Goal: Task Accomplishment & Management: Complete application form

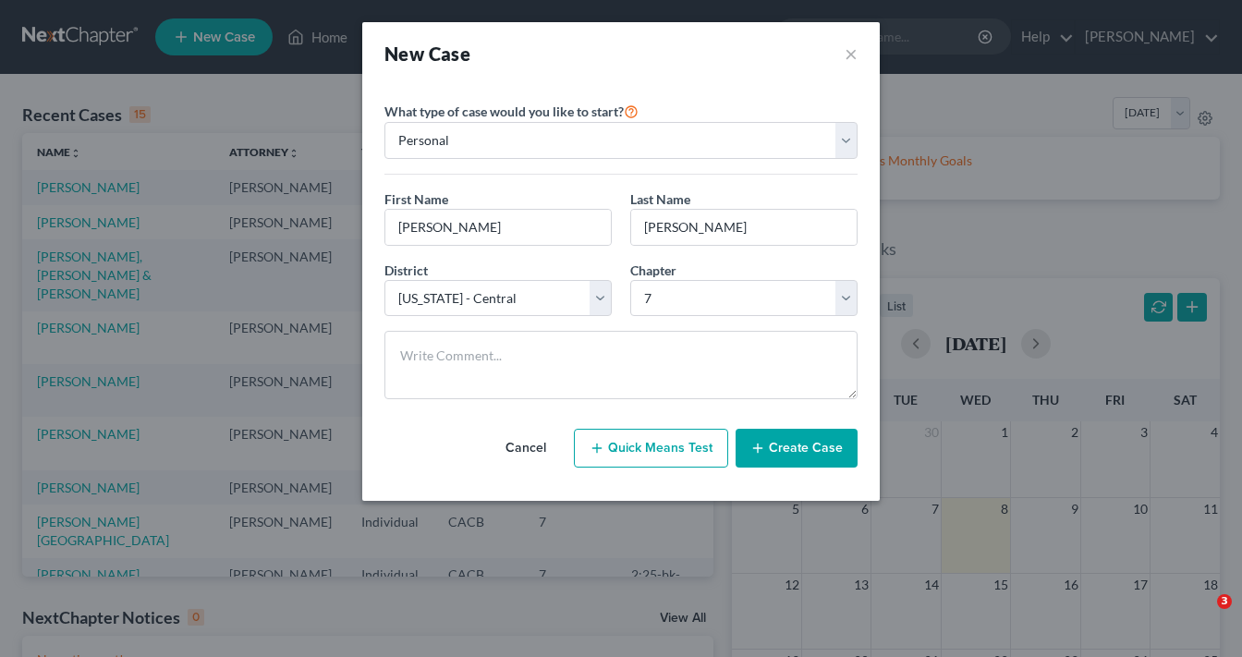
select select "7"
select select "0"
click at [844, 432] on button "Create Case" at bounding box center [796, 448] width 122 height 39
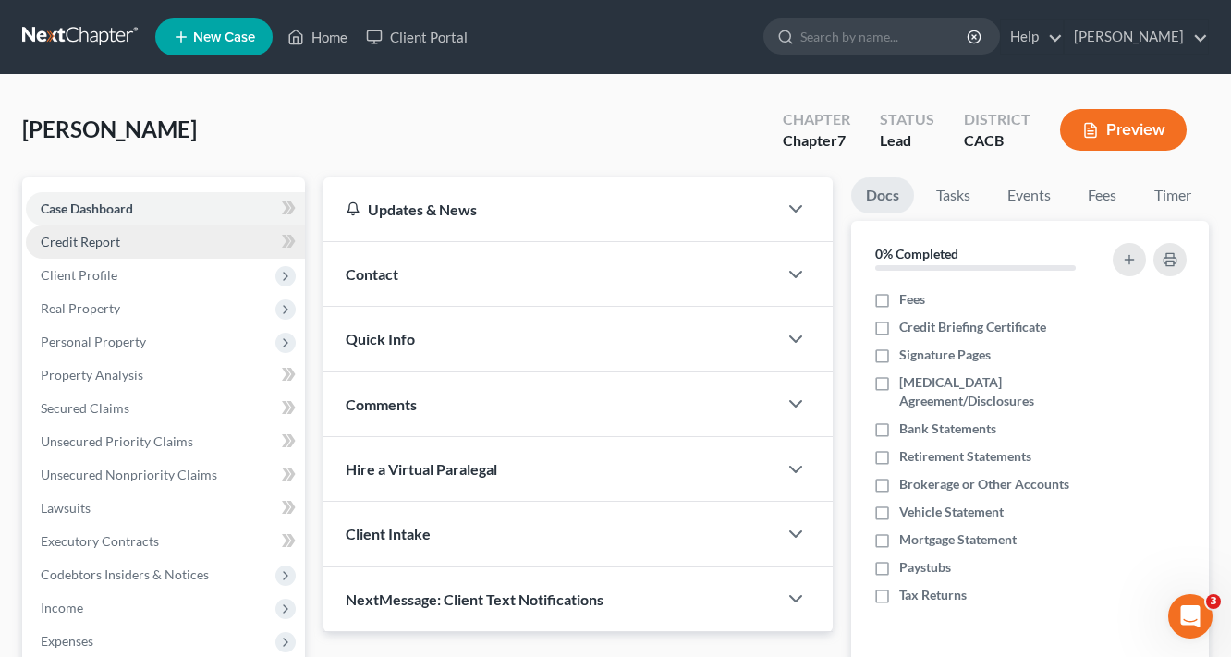
click at [95, 241] on span "Credit Report" at bounding box center [80, 242] width 79 height 16
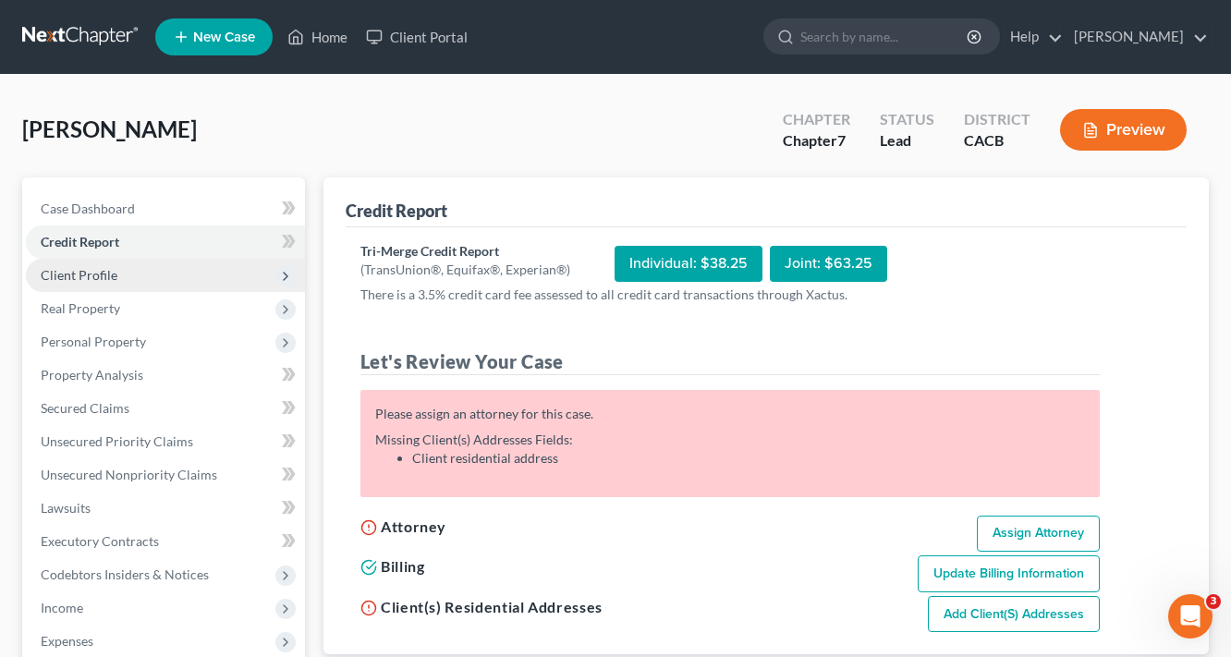
click at [91, 269] on span "Client Profile" at bounding box center [79, 275] width 77 height 16
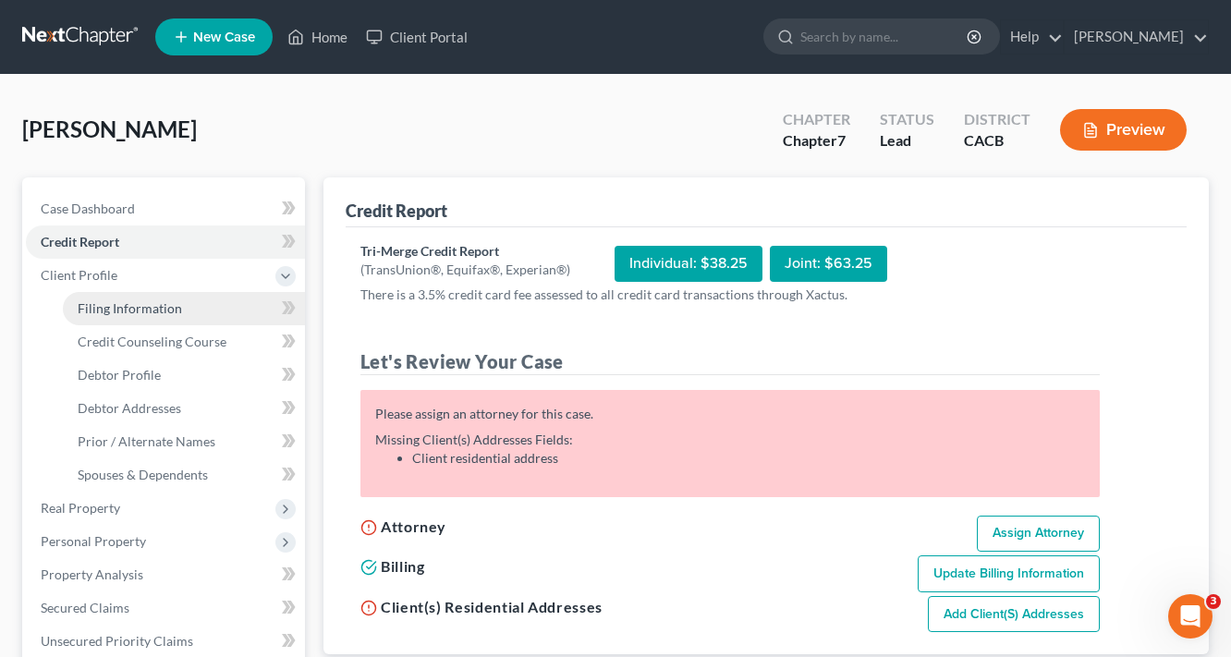
click at [143, 305] on span "Filing Information" at bounding box center [130, 308] width 104 height 16
select select "1"
select select "0"
select select "7"
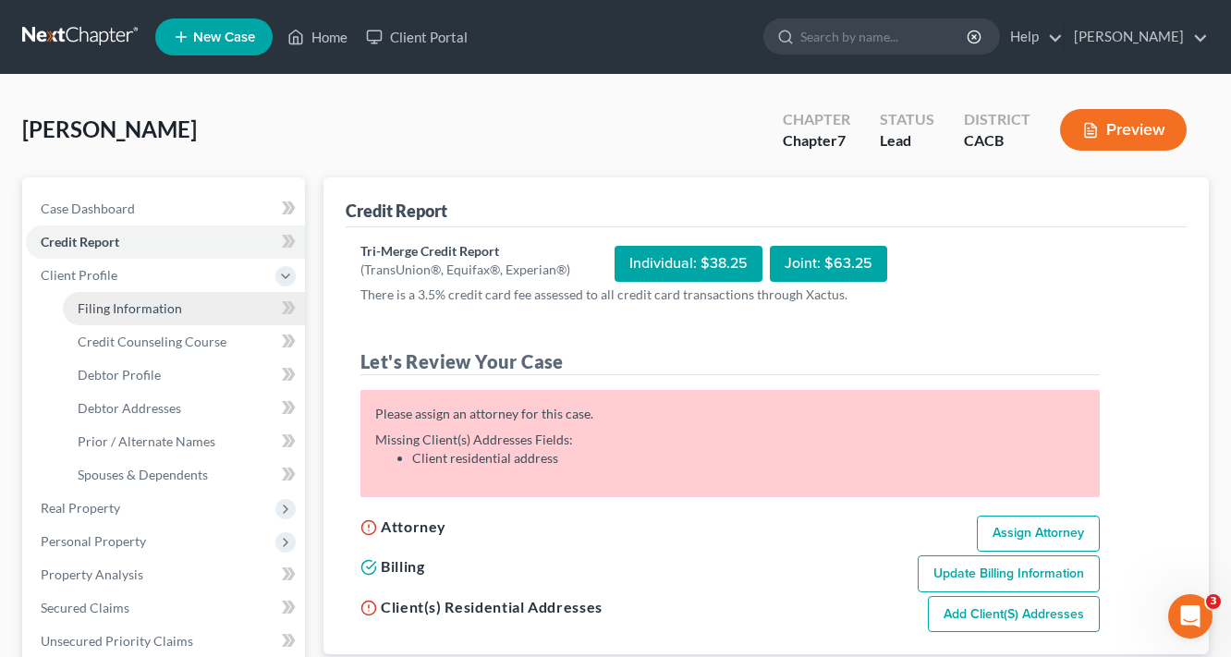
select select "4"
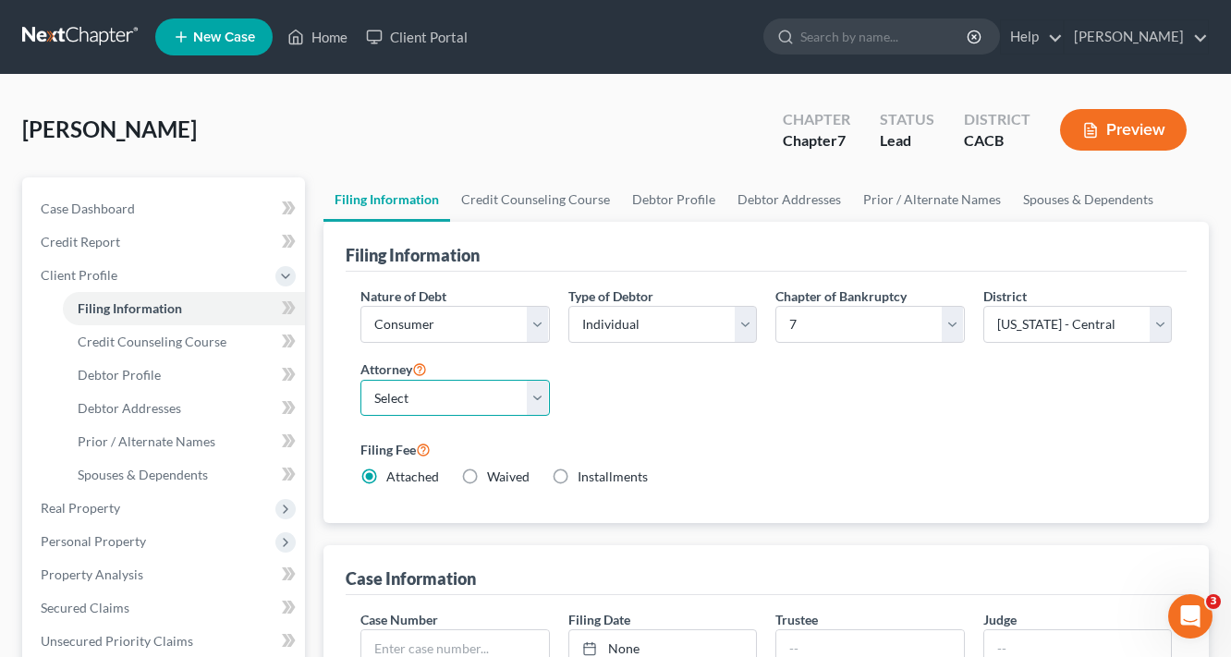
click at [468, 396] on select "Select [PERSON_NAME] - CACB" at bounding box center [454, 398] width 189 height 37
select select "0"
click at [360, 380] on select "Select [PERSON_NAME] - CACB" at bounding box center [454, 398] width 189 height 37
click at [709, 415] on div "Nature of Debt Select Business Consumer Other Nature of Business Select Clearin…" at bounding box center [766, 393] width 830 height 215
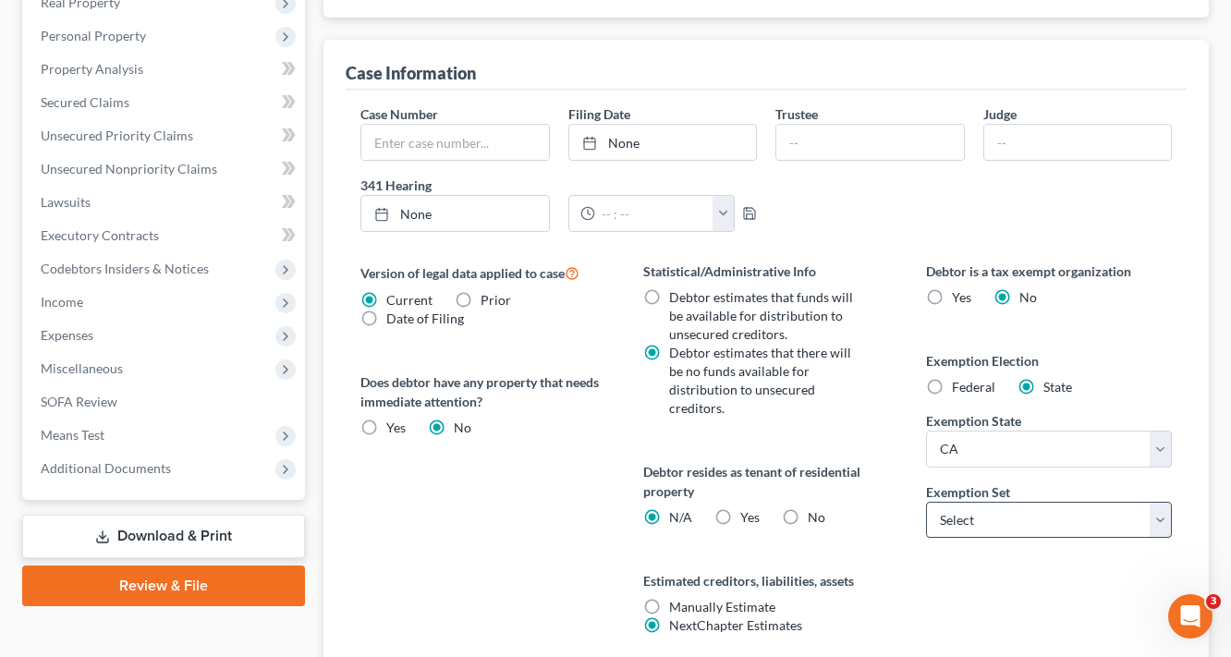
scroll to position [517, 0]
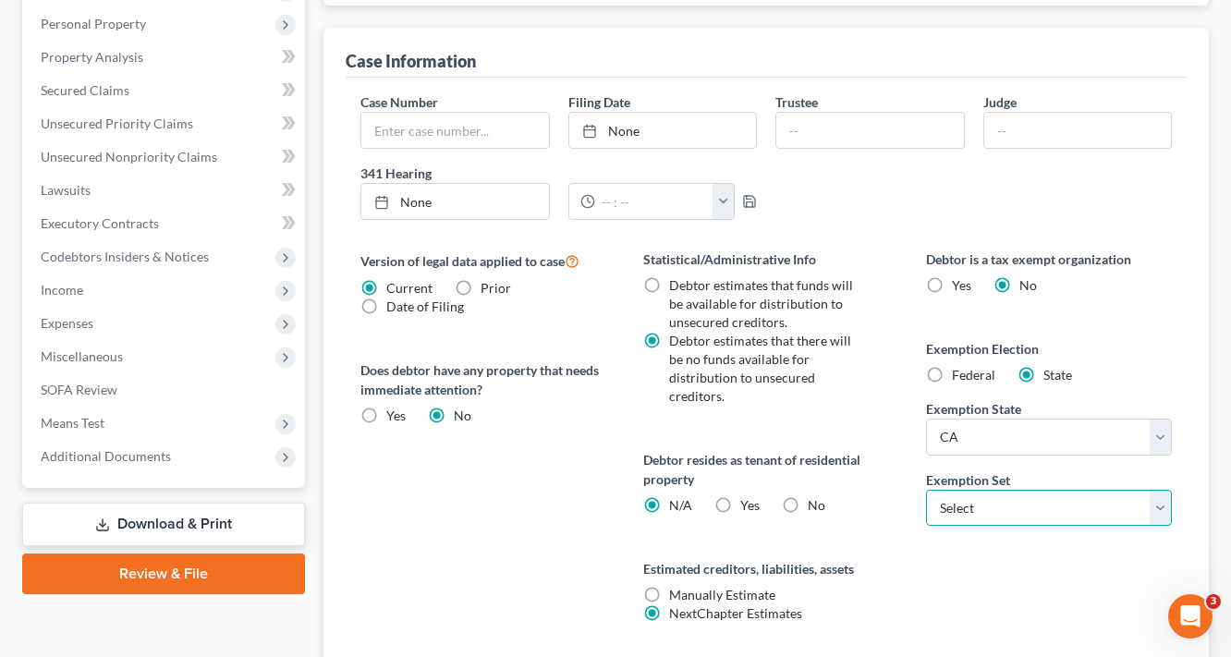
click at [1002, 494] on select "Select 703 704" at bounding box center [1049, 508] width 246 height 37
select select "1"
click at [926, 490] on select "Select 703 704" at bounding box center [1049, 508] width 246 height 37
click at [805, 496] on div "No" at bounding box center [803, 505] width 43 height 18
click at [808, 496] on label "No" at bounding box center [817, 505] width 18 height 18
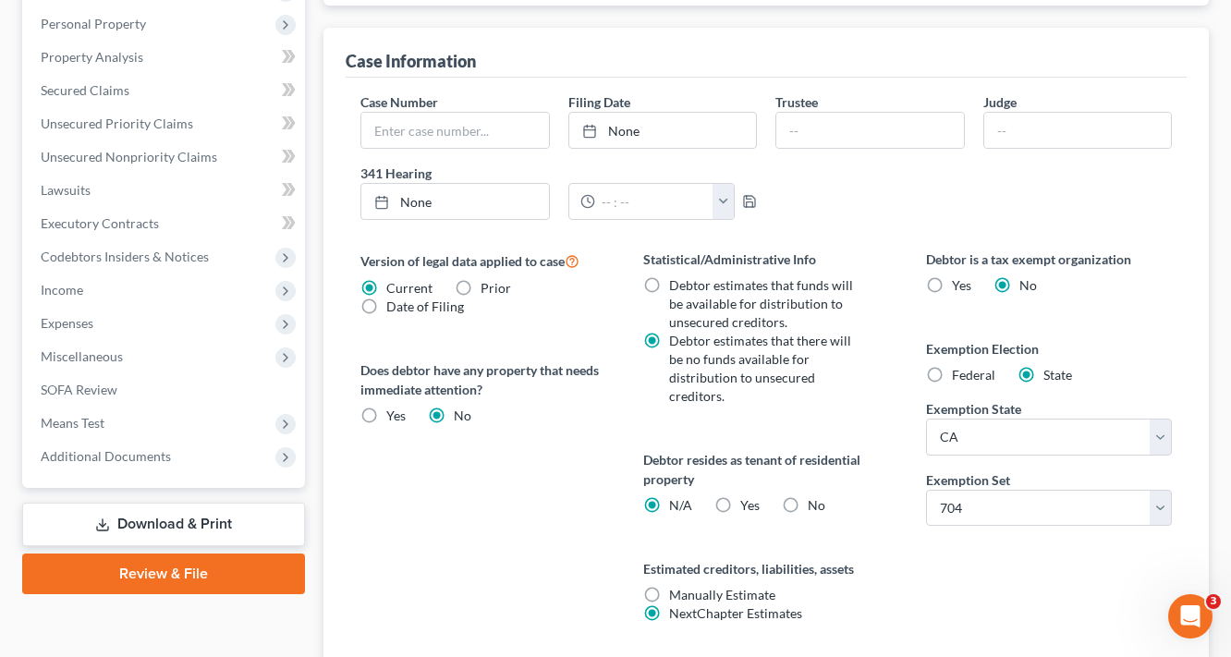
click at [815, 496] on input "No" at bounding box center [821, 502] width 12 height 12
radio input "true"
radio input "false"
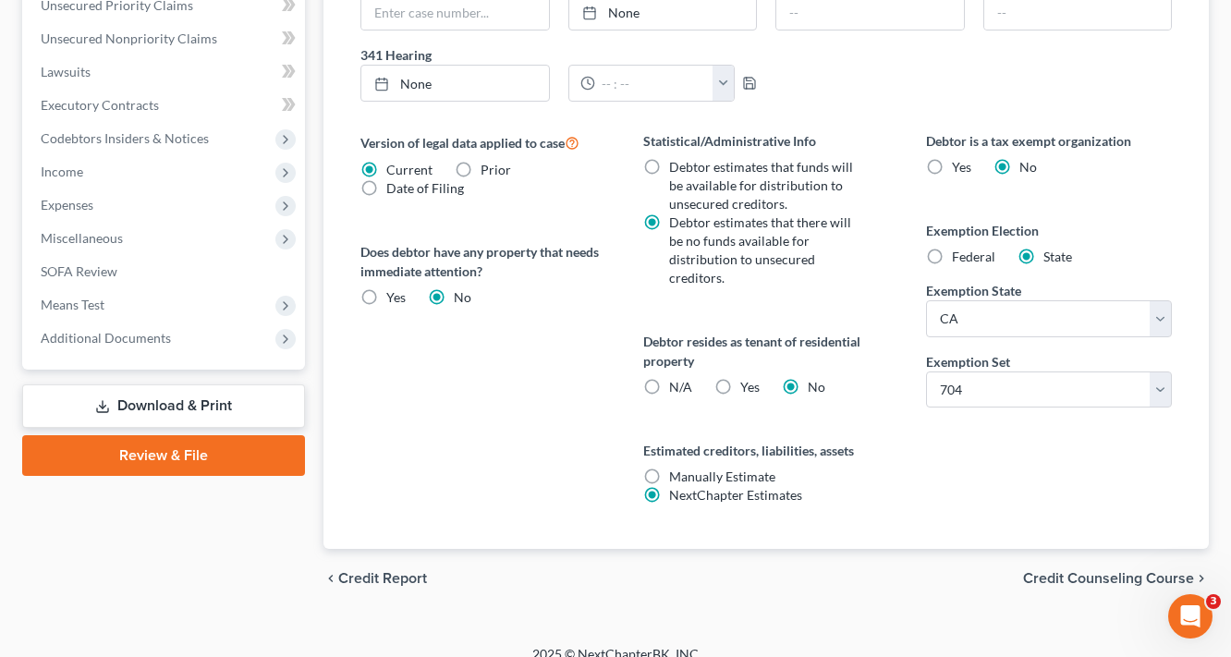
click at [1094, 571] on span "Credit Counseling Course" at bounding box center [1108, 578] width 171 height 15
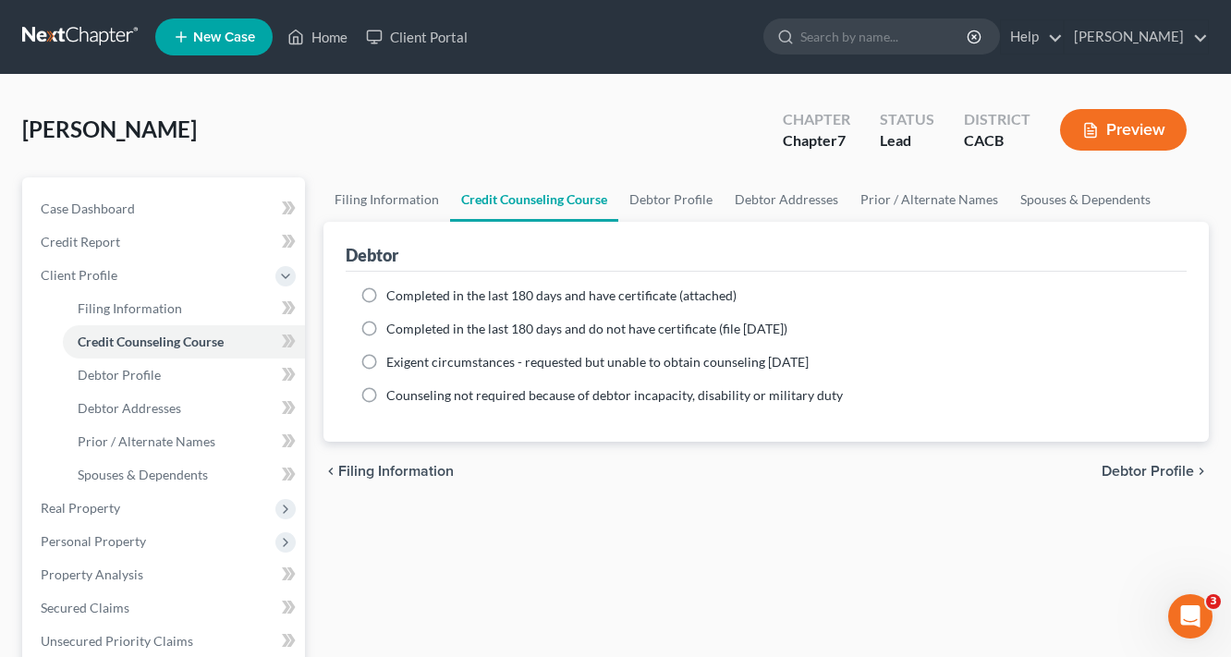
click at [568, 322] on span "Completed in the last 180 days and do not have certificate (file [DATE])" at bounding box center [586, 329] width 401 height 16
click at [406, 322] on input "Completed in the last 180 days and do not have certificate (file [DATE])" at bounding box center [400, 326] width 12 height 12
radio input "true"
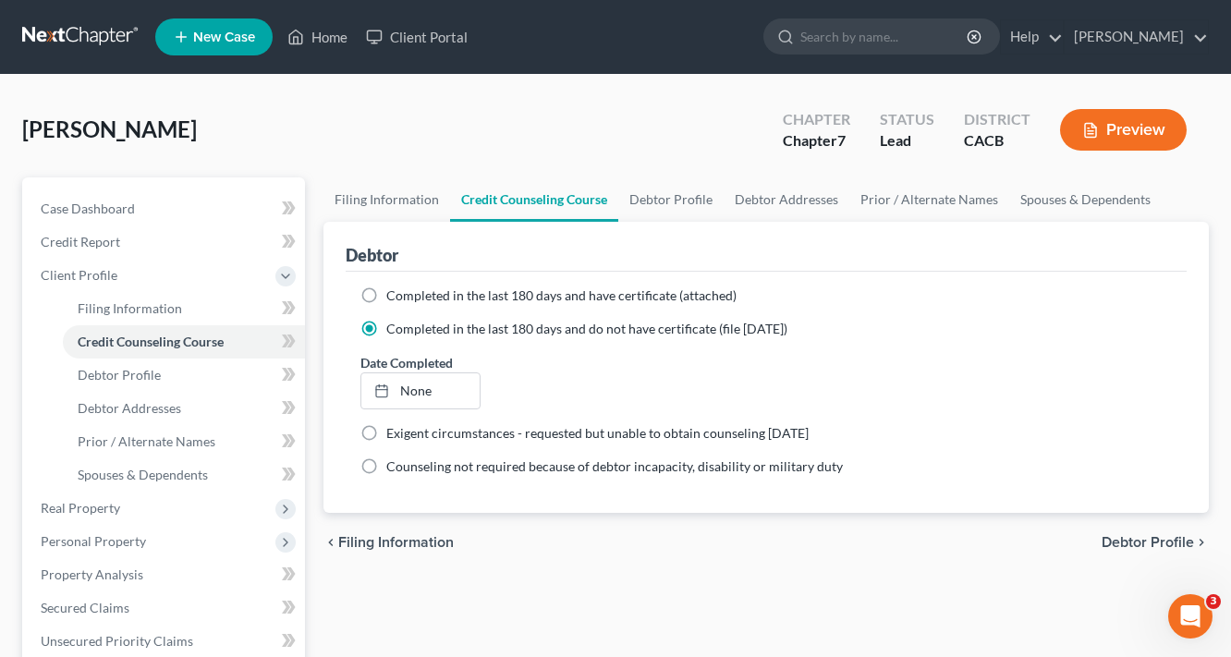
click at [1185, 513] on div "chevron_left Filing Information Debtor Profile chevron_right" at bounding box center [765, 542] width 885 height 59
click at [1134, 543] on span "Debtor Profile" at bounding box center [1147, 542] width 92 height 15
select select "0"
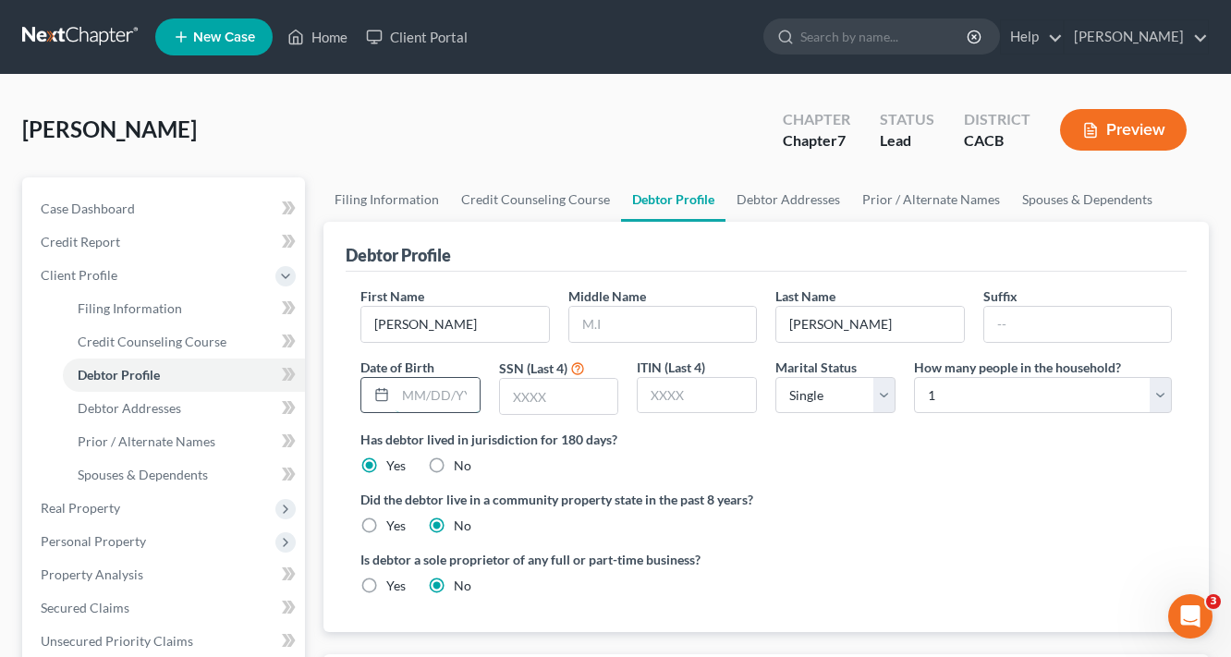
click at [447, 384] on input "text" at bounding box center [437, 395] width 84 height 35
type input "[DATE]"
type input "7355"
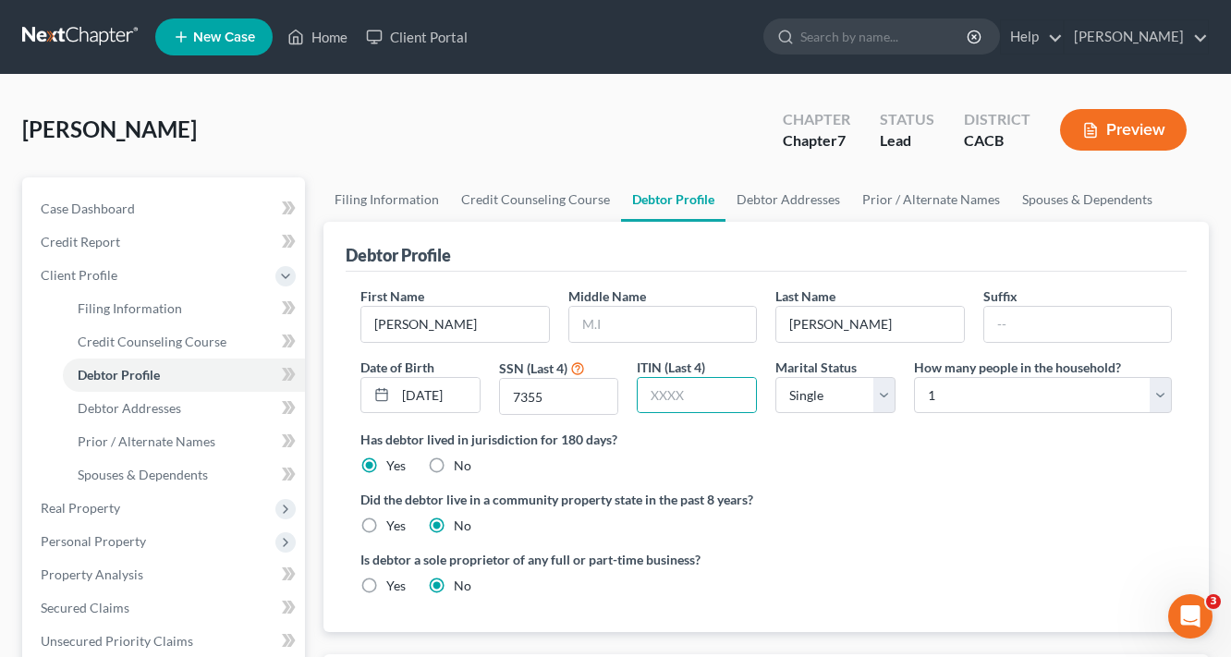
click at [386, 517] on label "Yes" at bounding box center [395, 526] width 19 height 18
click at [394, 517] on input "Yes" at bounding box center [400, 523] width 12 height 12
radio input "true"
radio input "false"
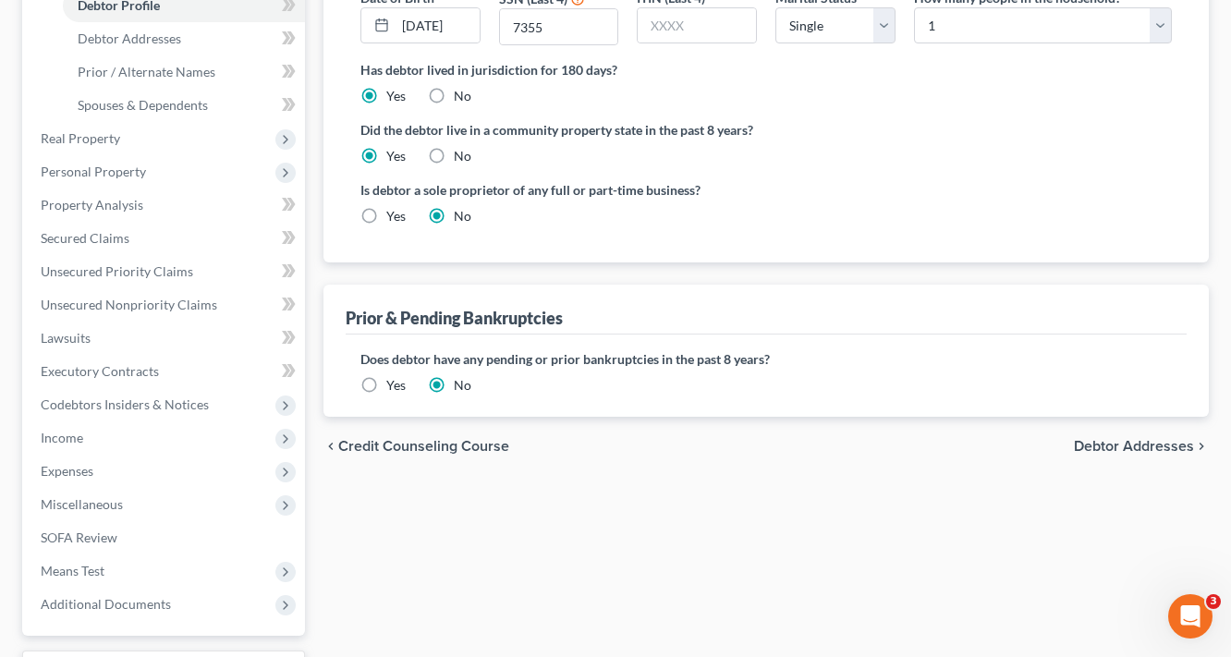
scroll to position [74, 0]
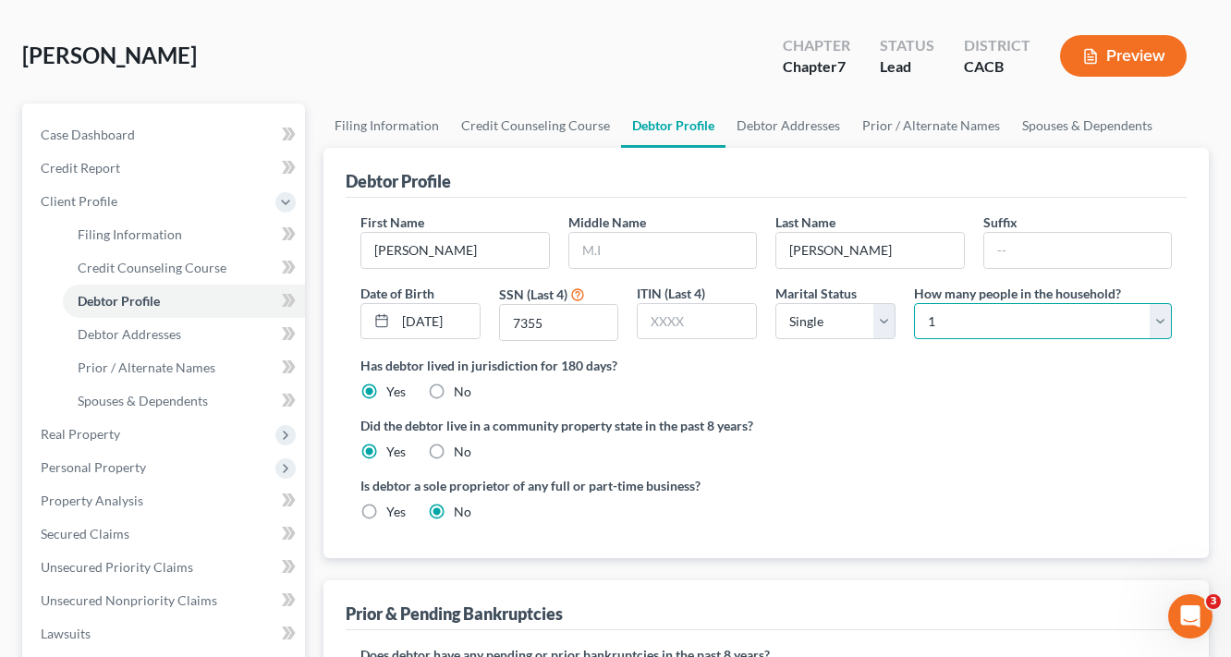
click at [998, 326] on select "Select 1 2 3 4 5 6 7 8 9 10 11 12 13 14 15 16 17 18 19 20" at bounding box center [1043, 321] width 258 height 37
select select "3"
click at [914, 303] on select "Select 1 2 3 4 5 6 7 8 9 10 11 12 13 14 15 16 17 18 19 20" at bounding box center [1043, 321] width 258 height 37
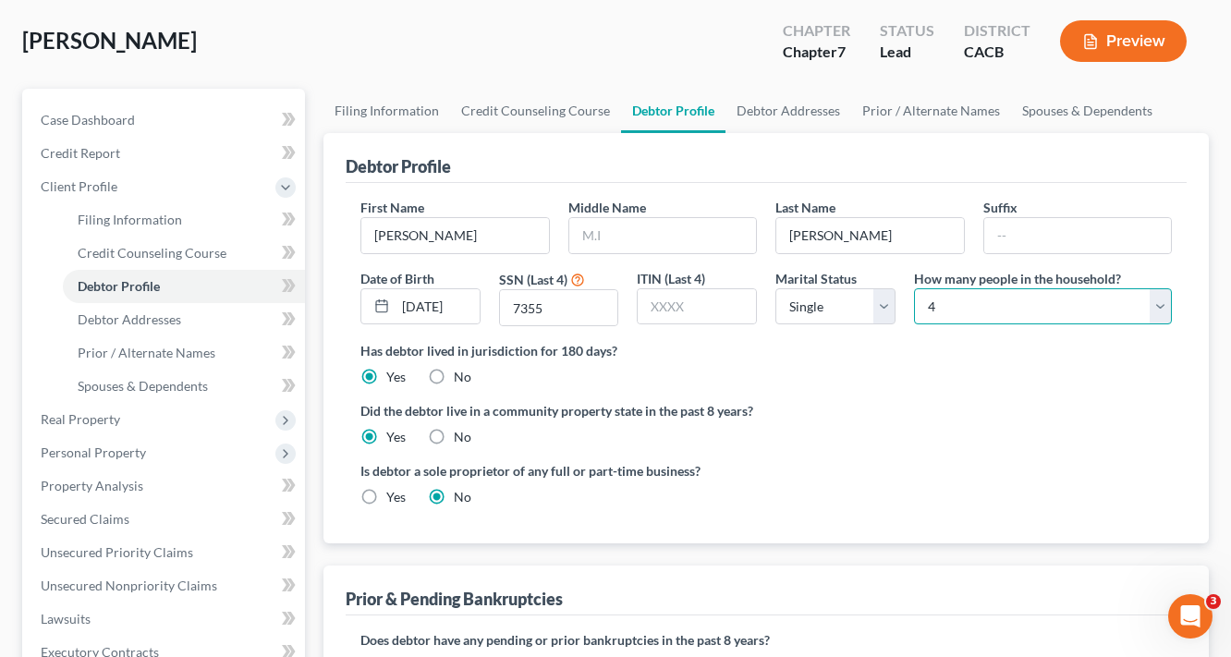
scroll to position [0, 0]
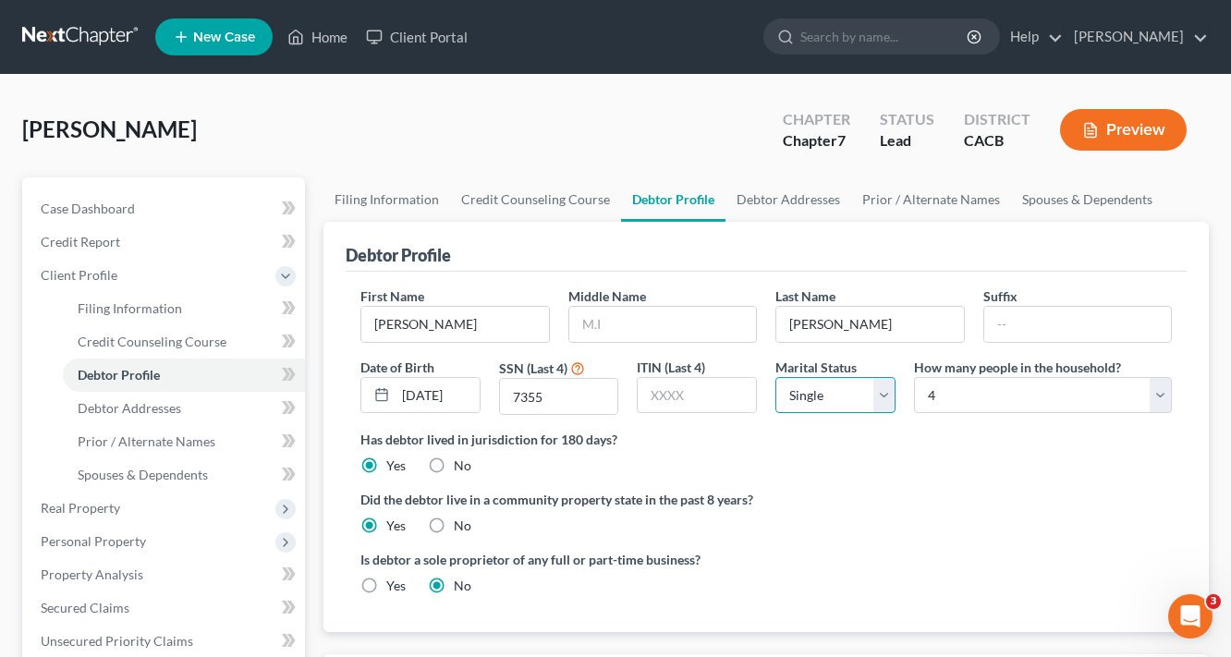
click at [831, 409] on select "Select Single Married Separated Divorced Widowed" at bounding box center [835, 395] width 120 height 37
click at [775, 377] on select "Select Single Married Separated Divorced Widowed" at bounding box center [835, 395] width 120 height 37
click at [833, 456] on div "Has debtor lived in jurisdiction for 180 days? Yes No Debtor must reside in jur…" at bounding box center [765, 452] width 811 height 45
click at [855, 388] on select "Select Single Married Separated Divorced Widowed" at bounding box center [835, 395] width 120 height 37
select select "1"
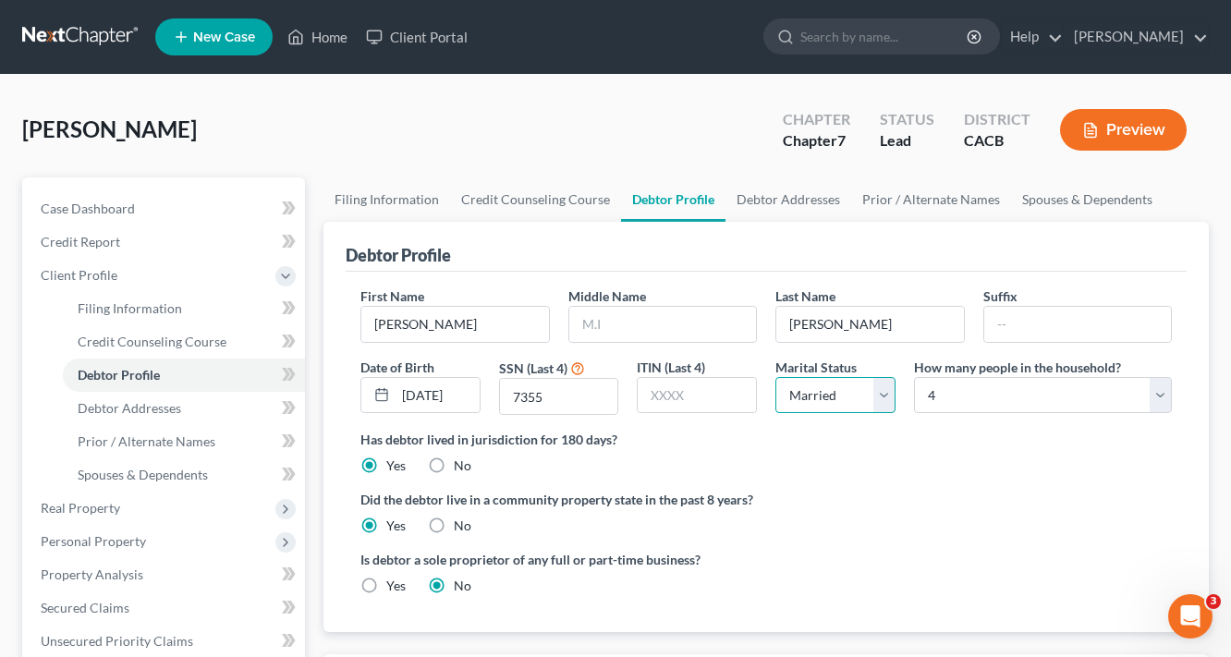
click at [775, 377] on select "Select Single Married Separated Divorced Widowed" at bounding box center [835, 395] width 120 height 37
click at [836, 569] on div "Is debtor a sole proprietor of any full or part-time business? Yes No" at bounding box center [766, 580] width 830 height 60
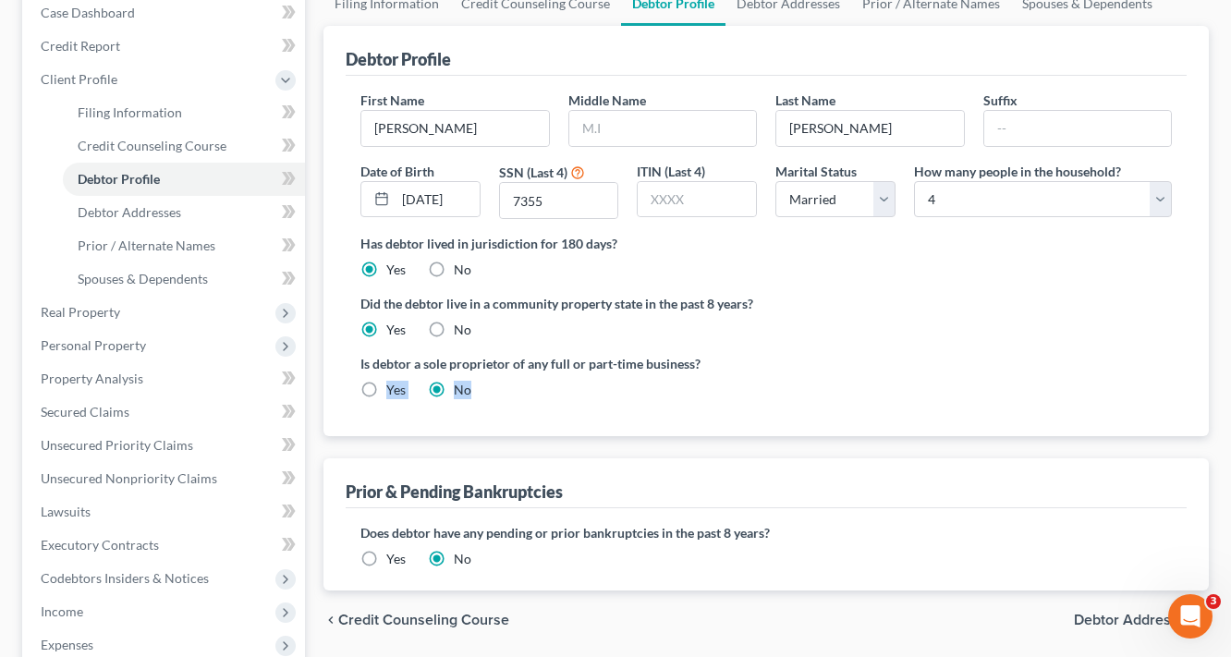
scroll to position [370, 0]
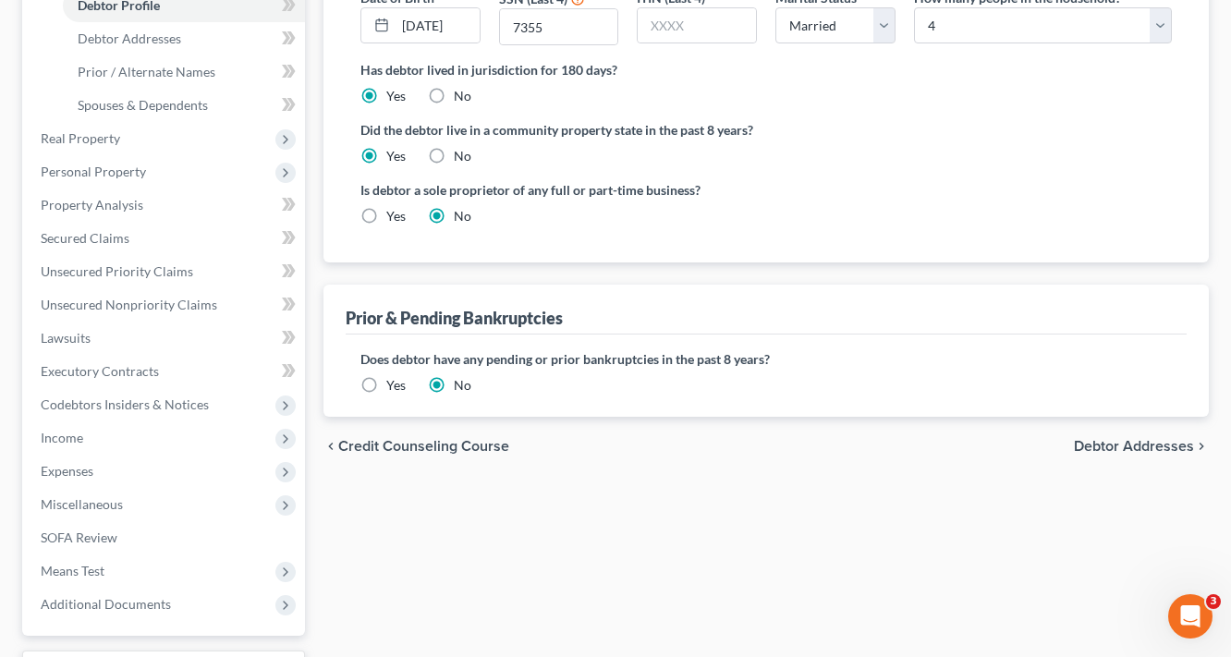
click at [643, 486] on div "Filing Information Credit Counseling Course Debtor Profile Debtor Addresses Pri…" at bounding box center [766, 275] width 904 height 934
click at [1159, 439] on span "Debtor Addresses" at bounding box center [1134, 446] width 120 height 15
select select "0"
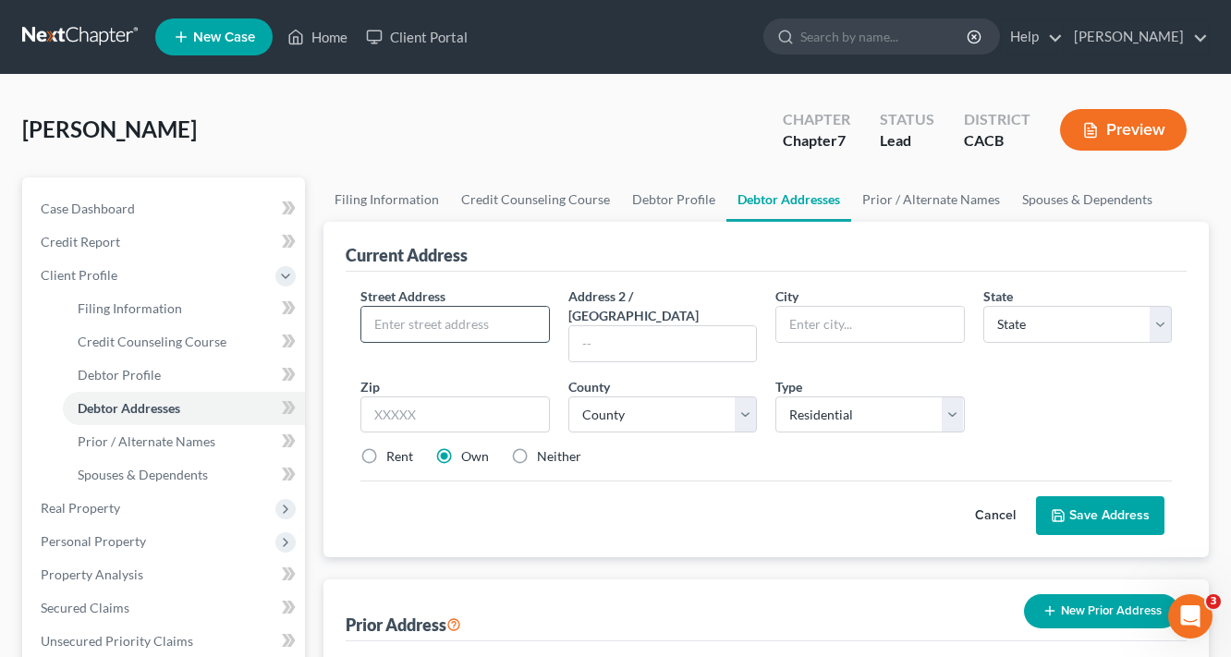
click at [396, 332] on input "text" at bounding box center [455, 324] width 188 height 35
type input "1377 Provence CT"
type input "Hemet"
select select "4"
type input "92543"
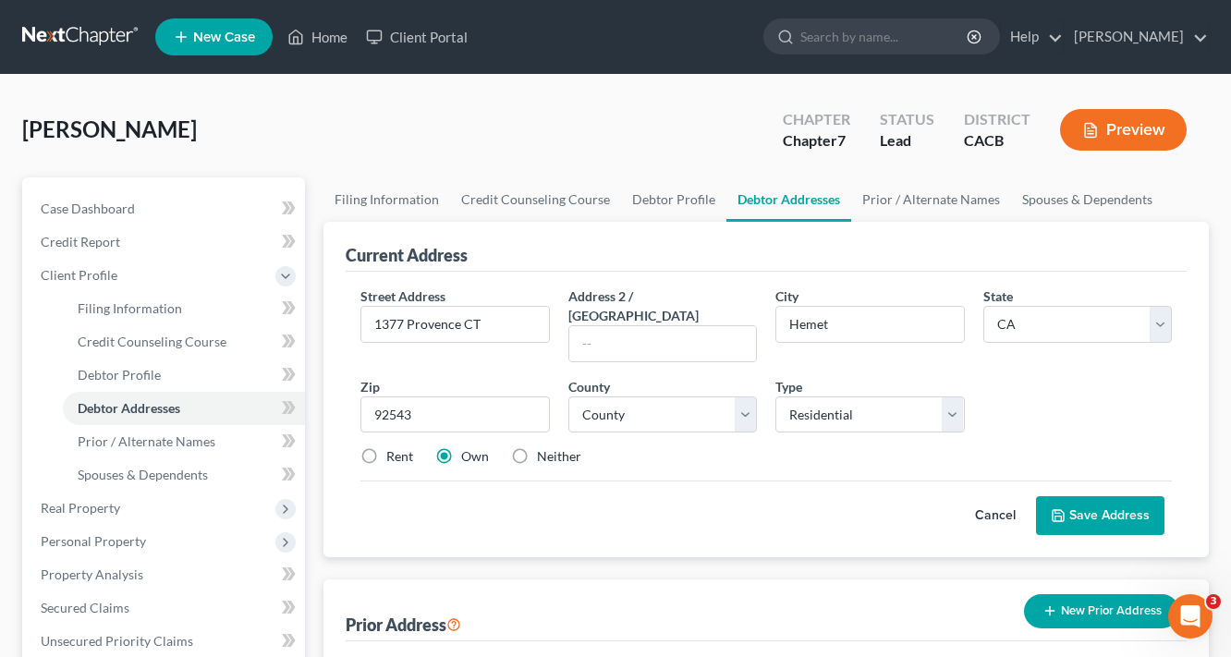
click at [1136, 496] on button "Save Address" at bounding box center [1100, 515] width 128 height 39
click at [697, 398] on select "County [GEOGRAPHIC_DATA] [GEOGRAPHIC_DATA] [GEOGRAPHIC_DATA] [GEOGRAPHIC_DATA] …" at bounding box center [662, 414] width 189 height 37
click at [693, 548] on div "Current Address Street Address * 1377 Provence CT Address 2 / [GEOGRAPHIC_DATA]…" at bounding box center [765, 467] width 885 height 490
click at [666, 396] on select "County [GEOGRAPHIC_DATA] [GEOGRAPHIC_DATA] [GEOGRAPHIC_DATA] [GEOGRAPHIC_DATA] …" at bounding box center [662, 414] width 189 height 37
select select "32"
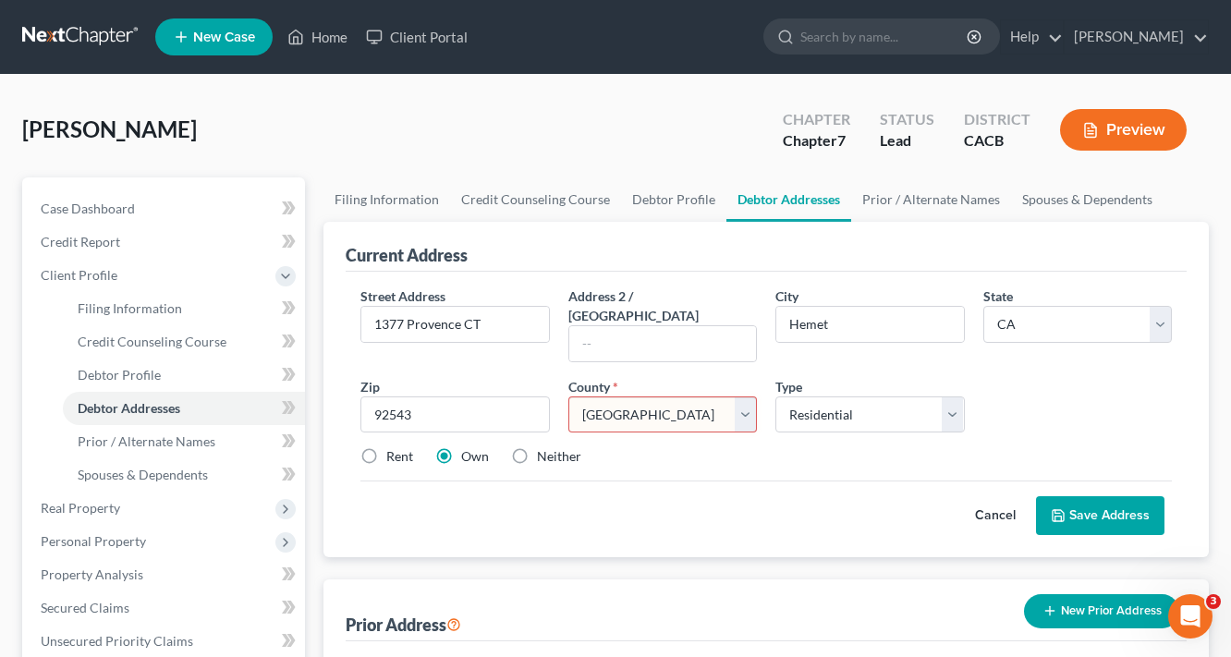
click at [568, 396] on select "County [GEOGRAPHIC_DATA] [GEOGRAPHIC_DATA] [GEOGRAPHIC_DATA] [GEOGRAPHIC_DATA] …" at bounding box center [662, 414] width 189 height 37
click at [1068, 496] on button "Save Address" at bounding box center [1100, 515] width 128 height 39
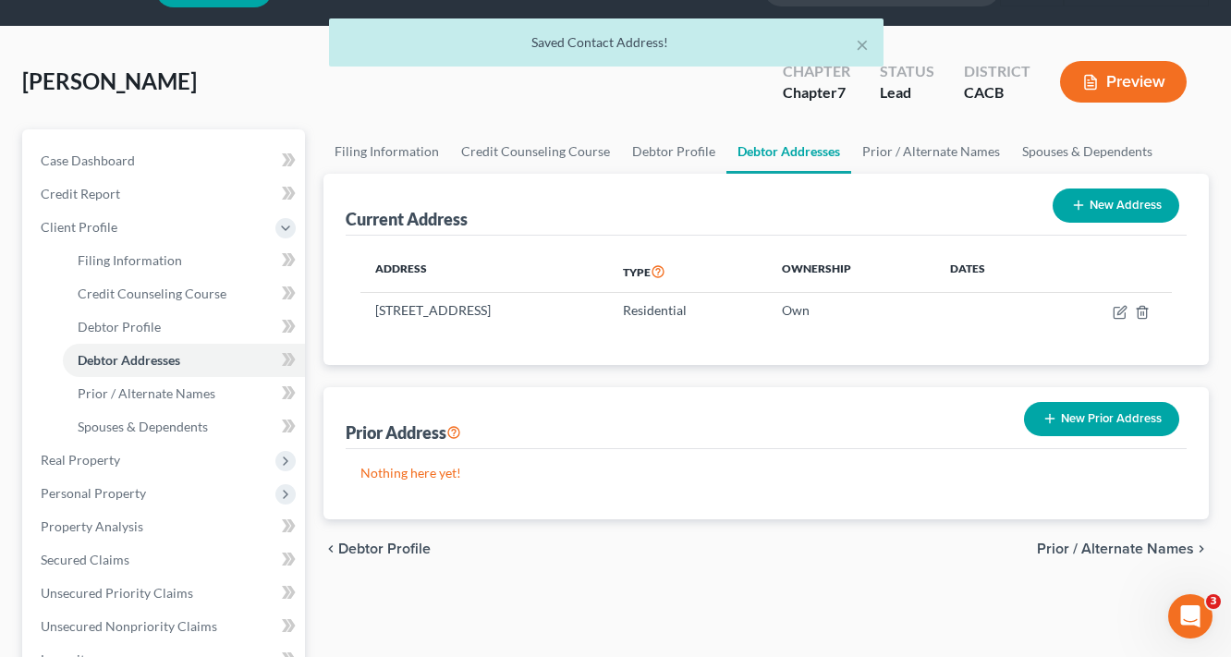
scroll to position [74, 0]
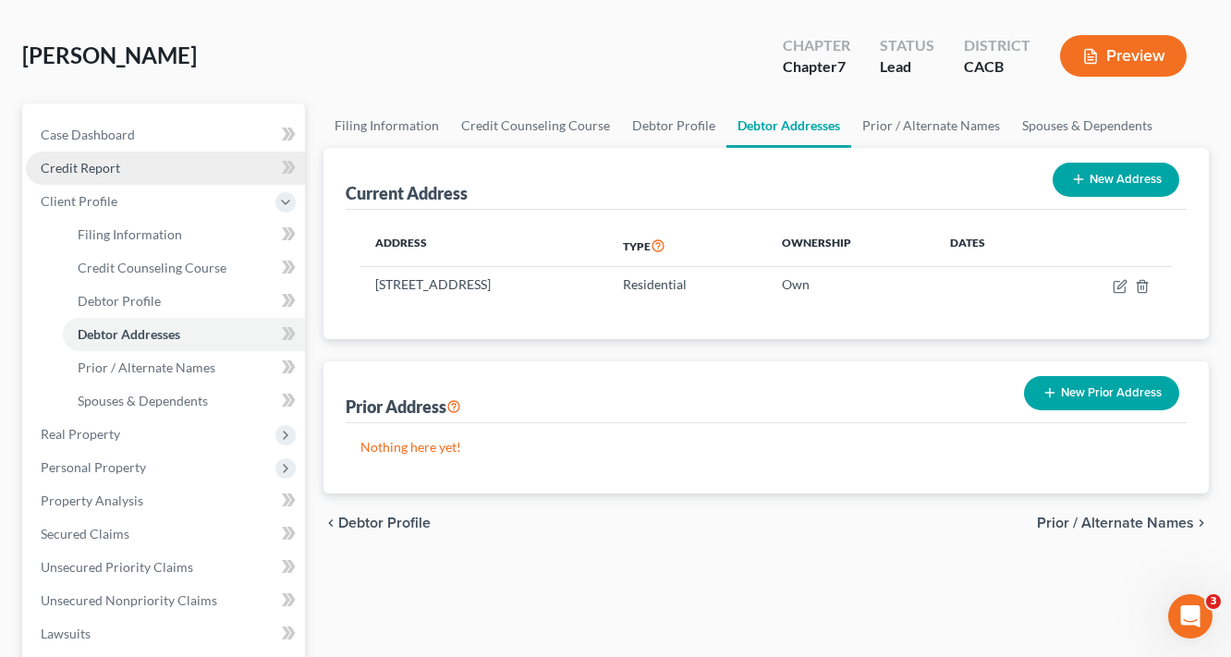
click at [96, 172] on span "Credit Report" at bounding box center [80, 168] width 79 height 16
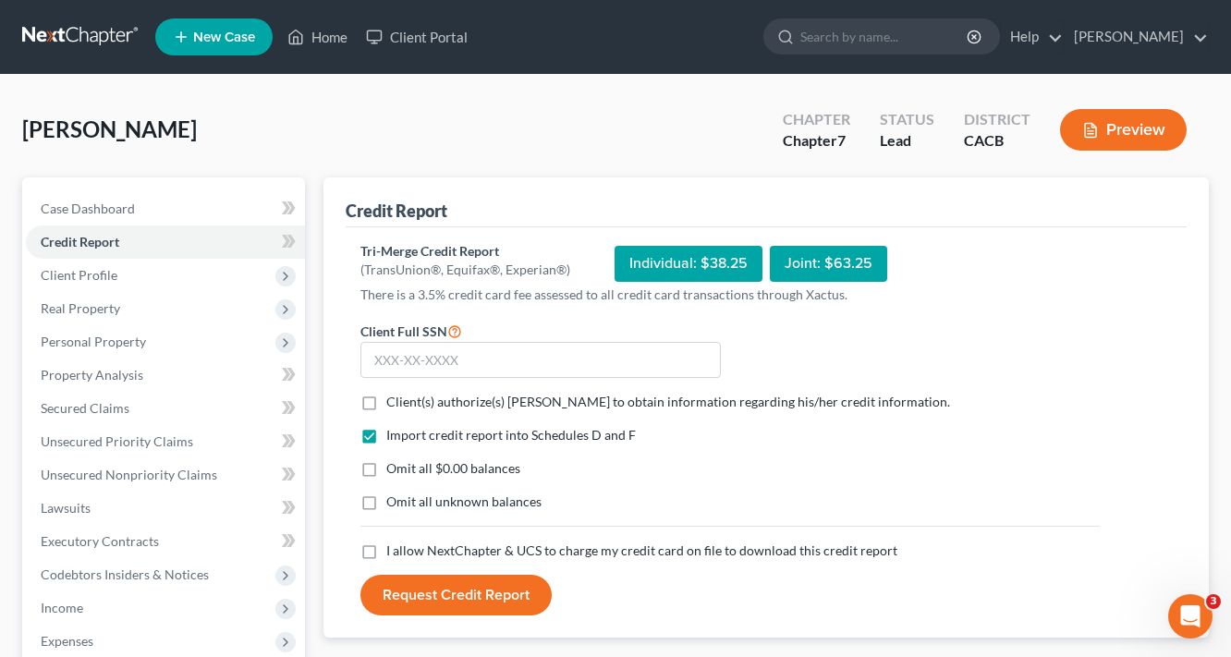
click at [499, 381] on form "Client Full SSN * Client(s) authorize(s) [PERSON_NAME] to obtain information re…" at bounding box center [730, 468] width 758 height 297
click at [511, 365] on input "text" at bounding box center [540, 360] width 360 height 37
type input "618-42-7355"
click at [386, 395] on label "Client(s) authorize(s) [PERSON_NAME] to obtain information regarding his/her cr…" at bounding box center [668, 402] width 564 height 18
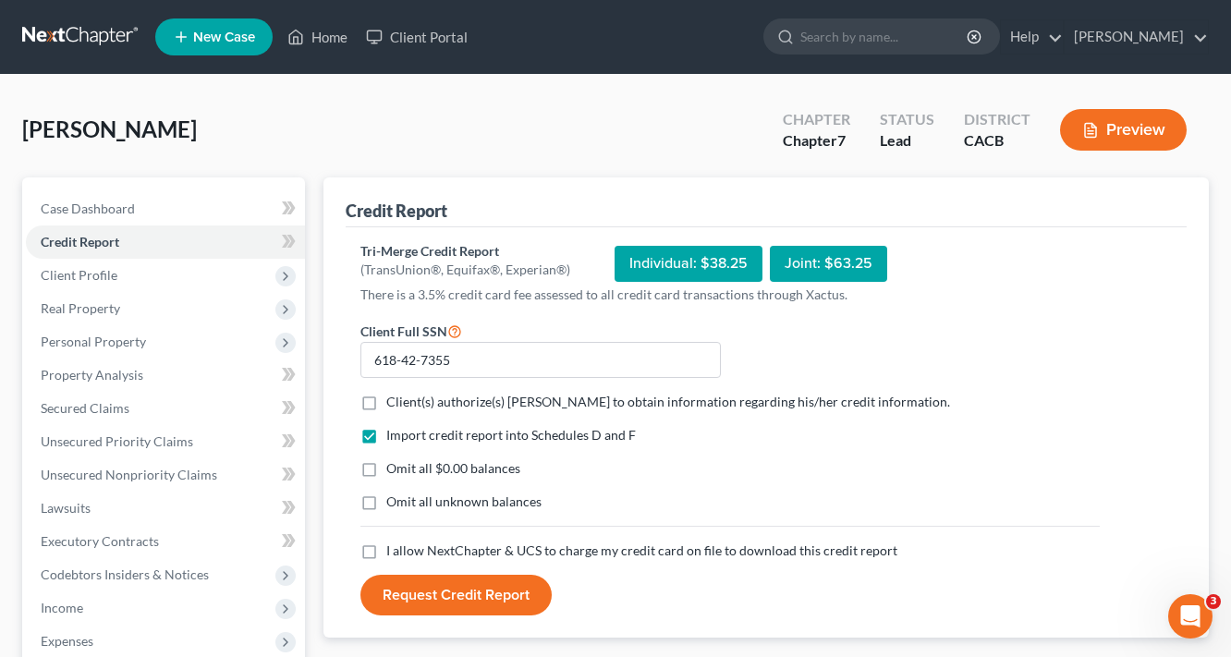
click at [394, 395] on input "Client(s) authorize(s) [PERSON_NAME] to obtain information regarding his/her cr…" at bounding box center [400, 399] width 12 height 12
click at [386, 404] on label "Client(s) authorize(s) [PERSON_NAME] to obtain information regarding his/her cr…" at bounding box center [668, 402] width 564 height 18
click at [394, 404] on input "Client(s) authorize(s) [PERSON_NAME] to obtain information regarding his/her cr…" at bounding box center [400, 399] width 12 height 12
click at [386, 403] on label "Client(s) authorize(s) [PERSON_NAME] to obtain information regarding his/her cr…" at bounding box center [668, 402] width 564 height 18
click at [394, 403] on input "Client(s) authorize(s) [PERSON_NAME] to obtain information regarding his/her cr…" at bounding box center [400, 399] width 12 height 12
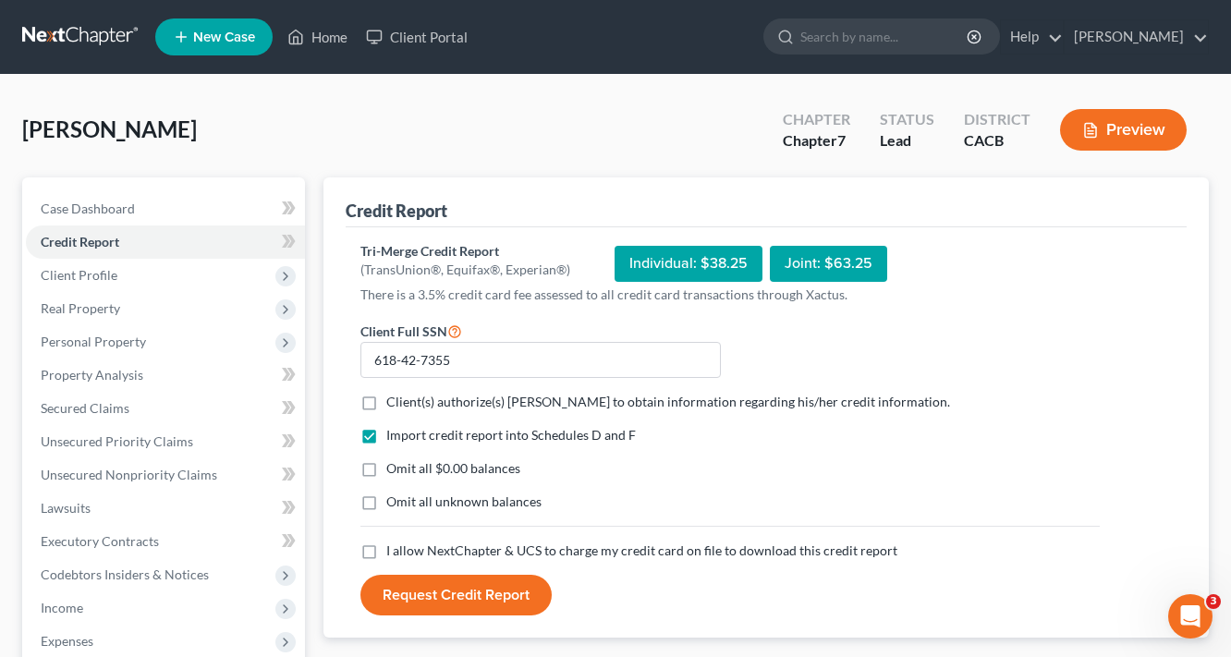
checkbox input "true"
click at [386, 473] on label "Omit all $0.00 balances" at bounding box center [453, 468] width 134 height 18
click at [394, 471] on input "Omit all $0.00 balances" at bounding box center [400, 465] width 12 height 12
checkbox input "true"
click at [386, 501] on label "Omit all unknown balances" at bounding box center [463, 501] width 155 height 18
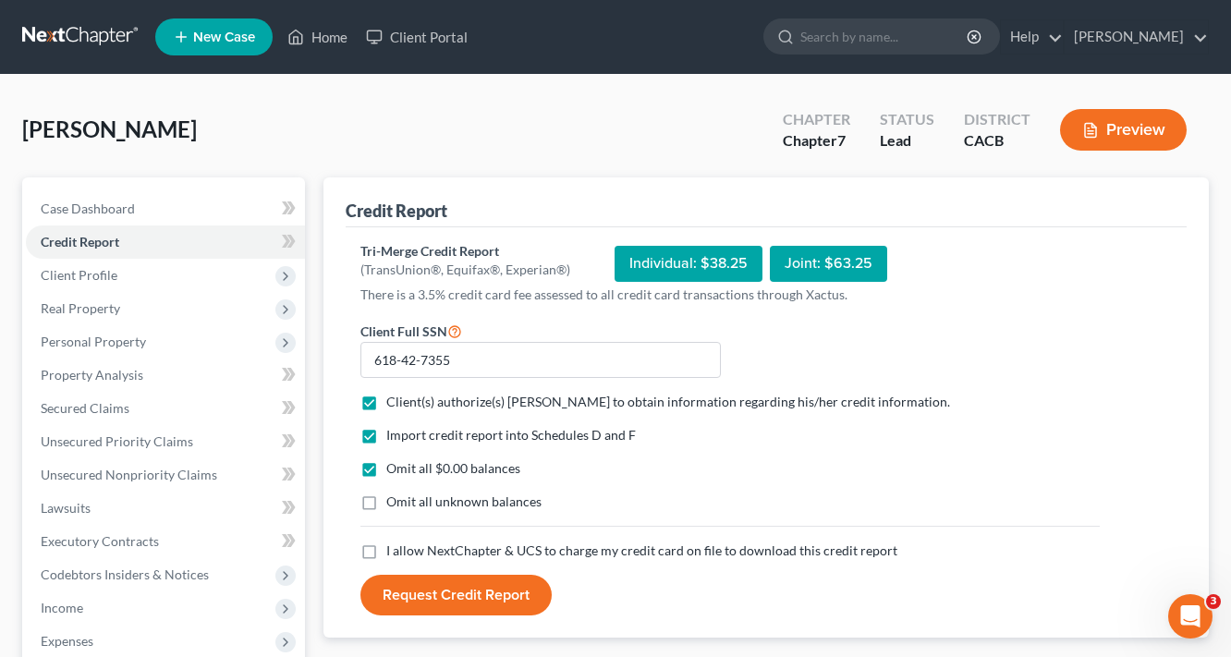
click at [394, 501] on input "Omit all unknown balances" at bounding box center [400, 498] width 12 height 12
checkbox input "true"
click at [386, 554] on label "I allow NextChapter & UCS to charge my credit card on file to download this cre…" at bounding box center [641, 550] width 511 height 18
click at [394, 553] on input "I allow NextChapter & UCS to charge my credit card on file to download this cre…" at bounding box center [400, 547] width 12 height 12
checkbox input "true"
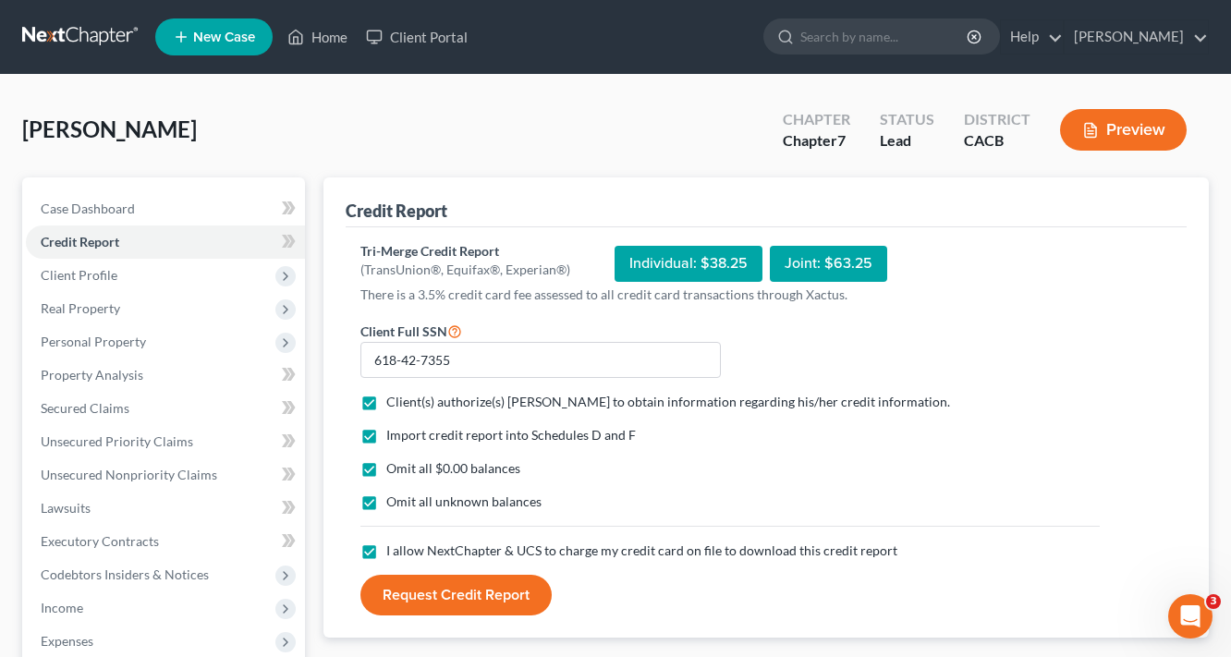
click at [485, 615] on div "Tri-Merge Credit Report (TransUnion®, Equifax®, Experian®) Individual: $38.25 J…" at bounding box center [766, 432] width 841 height 411
click at [488, 598] on button "Request Credit Report" at bounding box center [455, 595] width 191 height 41
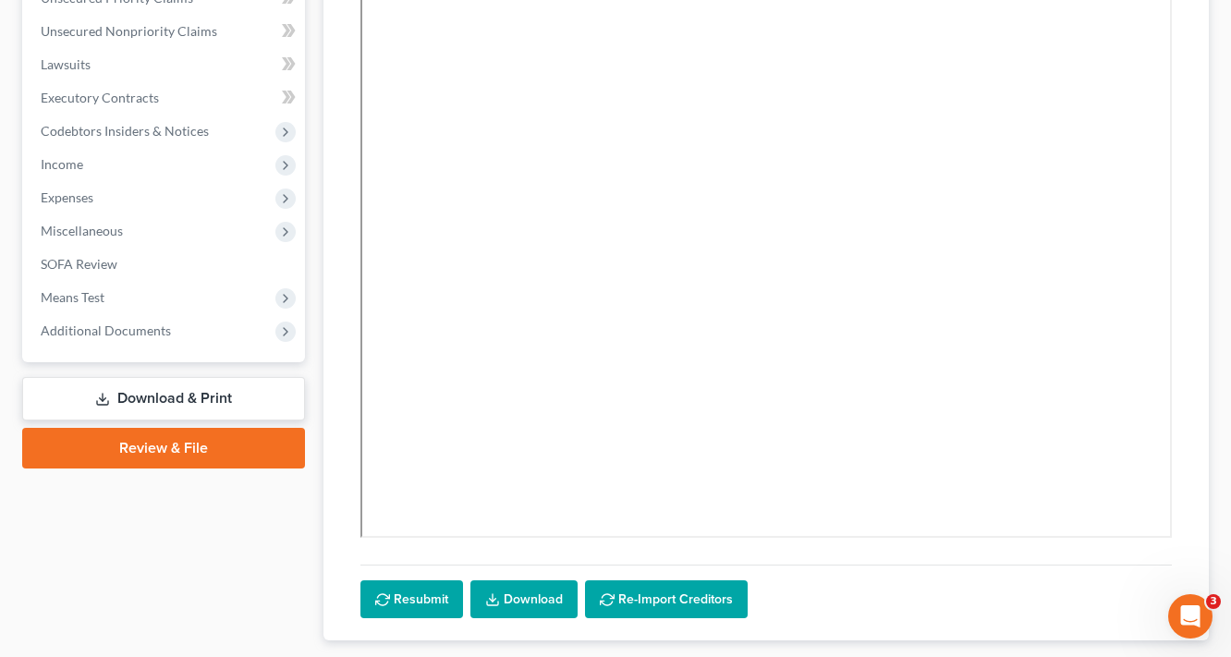
click at [194, 394] on link "Download & Print" at bounding box center [163, 398] width 283 height 43
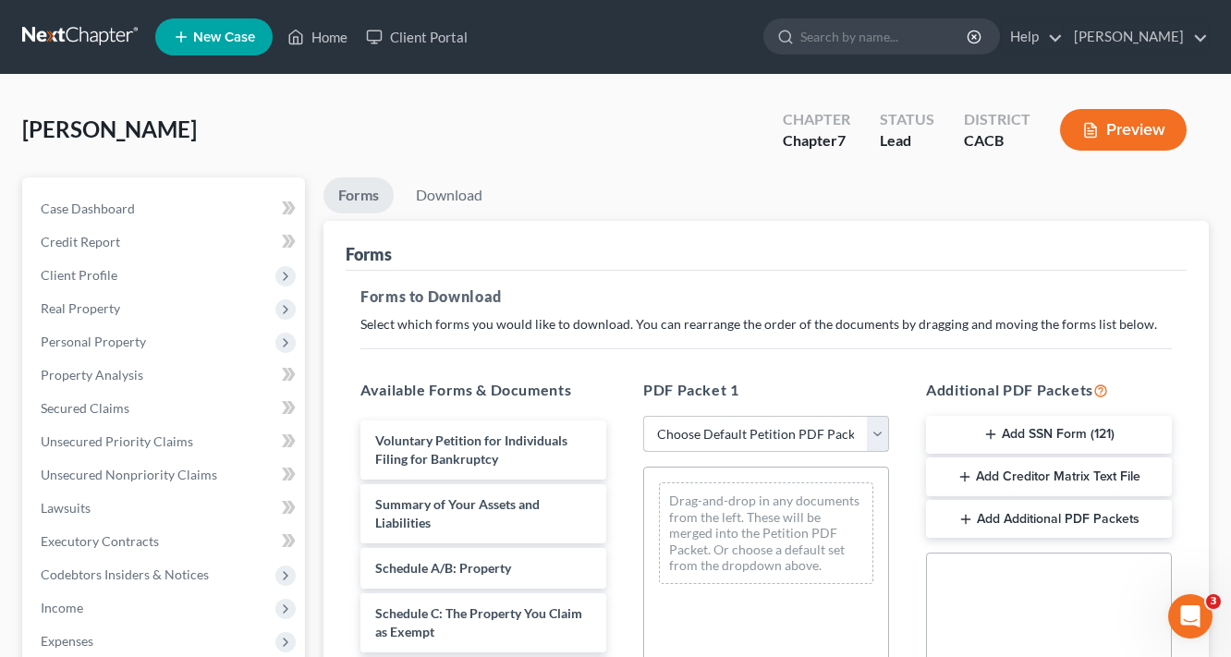
click at [724, 426] on select "Choose Default Petition PDF Packet Complete Bankruptcy Petition (all forms and …" at bounding box center [766, 434] width 246 height 37
select select "6"
click at [643, 416] on select "Choose Default Petition PDF Packet Complete Bankruptcy Petition (all forms and …" at bounding box center [766, 434] width 246 height 37
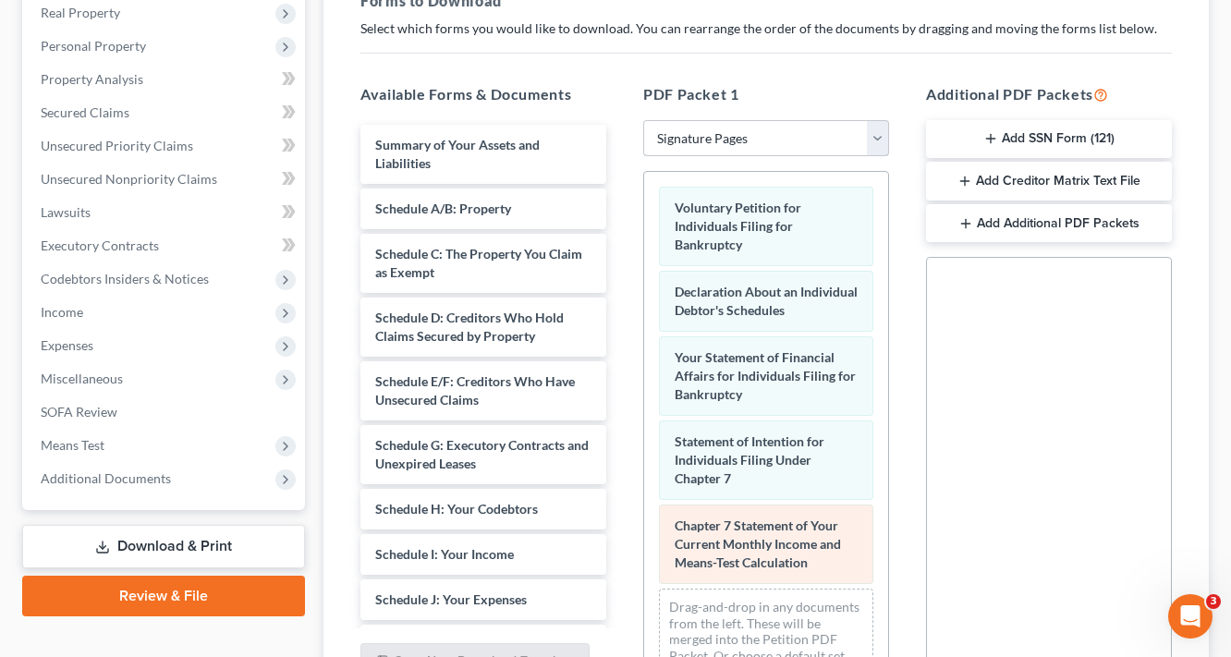
scroll to position [23, 0]
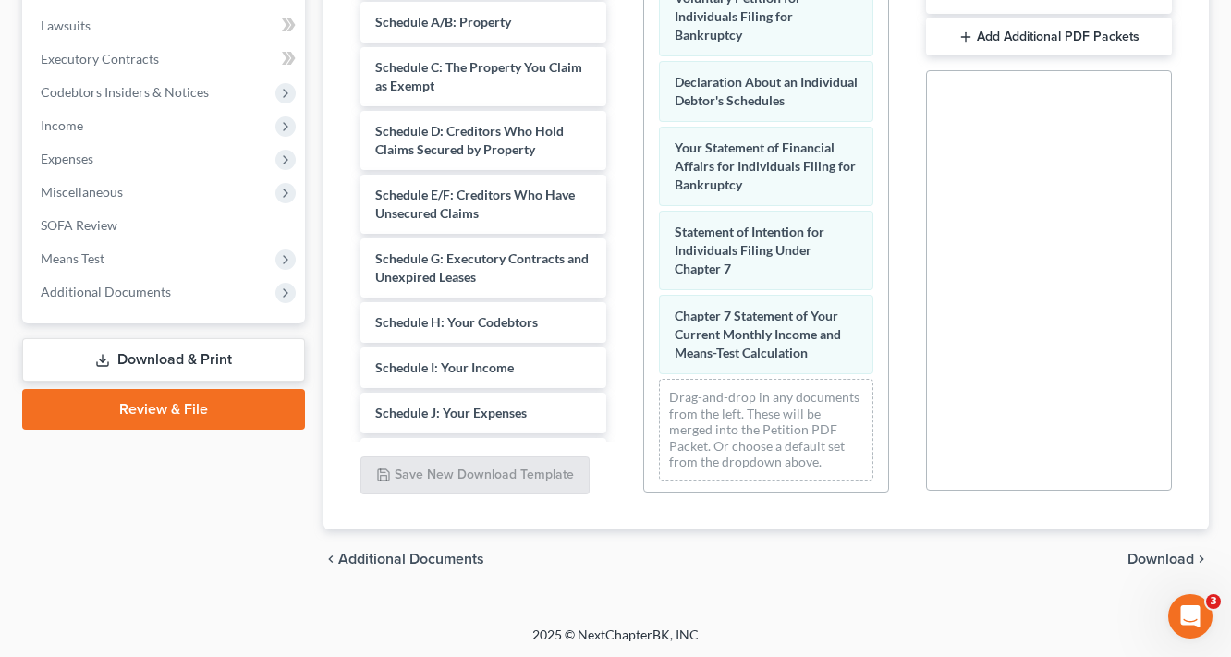
click at [1161, 556] on span "Download" at bounding box center [1160, 559] width 67 height 15
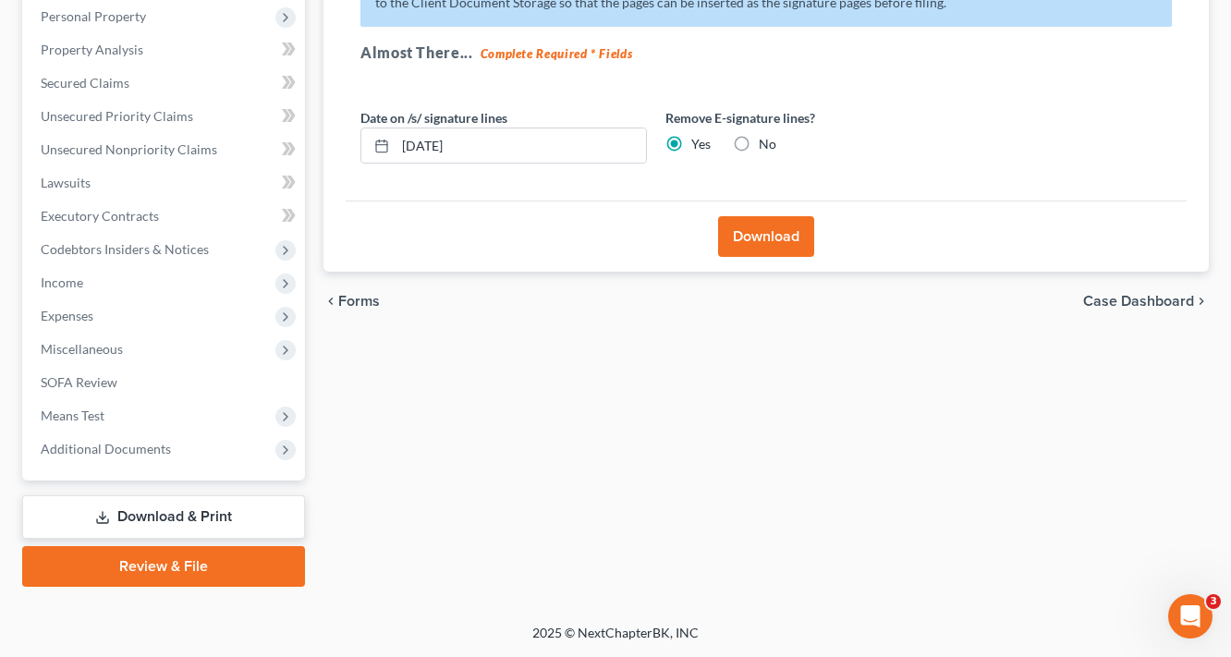
scroll to position [323, 0]
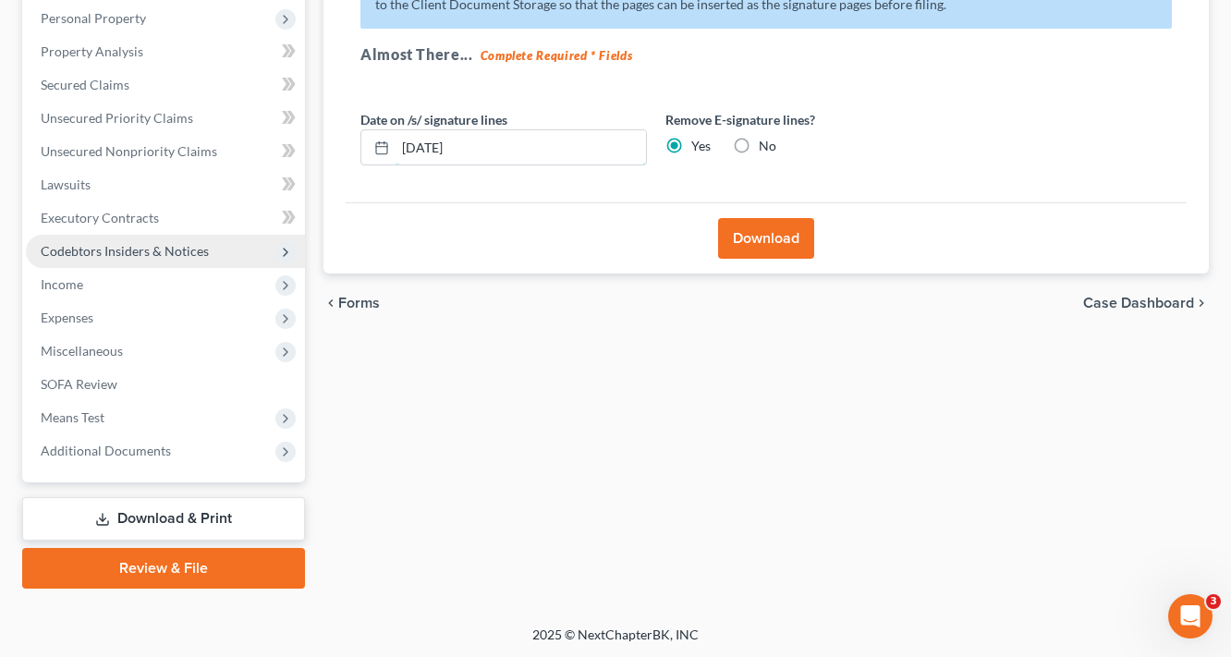
drag, startPoint x: 523, startPoint y: 140, endPoint x: 148, endPoint y: 245, distance: 389.4
click at [244, 210] on div "Petition Navigation Case Dashboard Payments Invoices Payments Payments Credit R…" at bounding box center [615, 221] width 1205 height 735
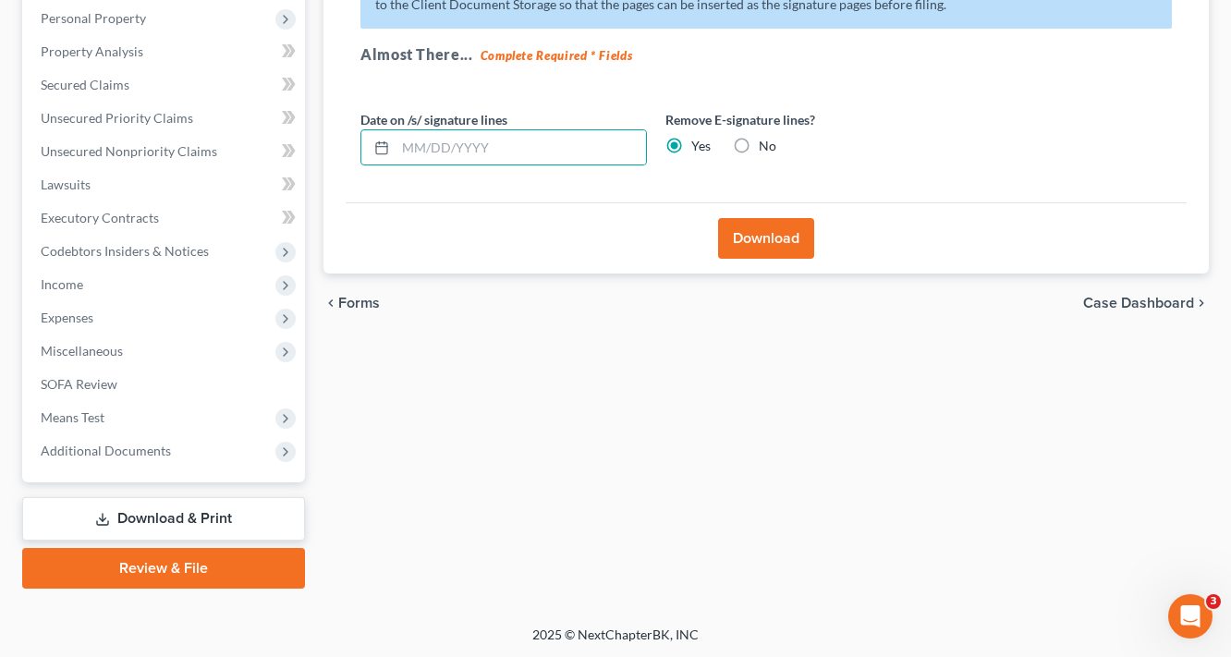
click at [753, 225] on button "Download" at bounding box center [766, 238] width 96 height 41
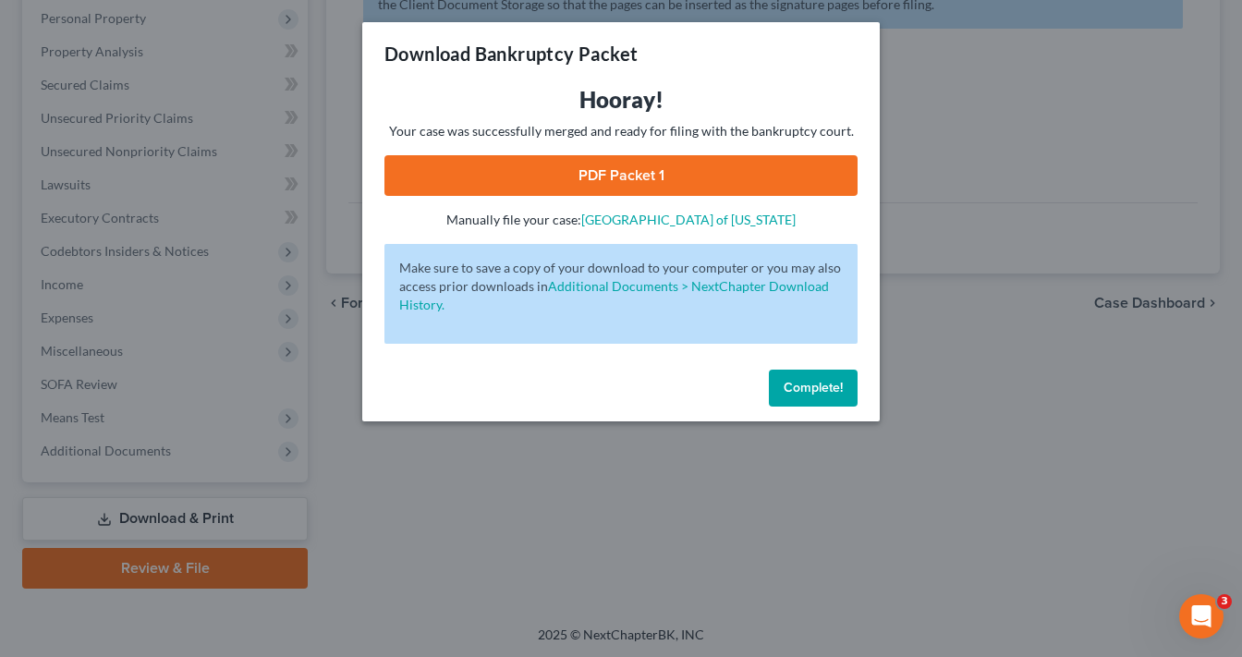
click at [566, 165] on link "PDF Packet 1" at bounding box center [620, 175] width 473 height 41
click at [656, 173] on link "PDF Packet 1" at bounding box center [620, 175] width 473 height 41
click at [831, 374] on button "Complete!" at bounding box center [813, 388] width 89 height 37
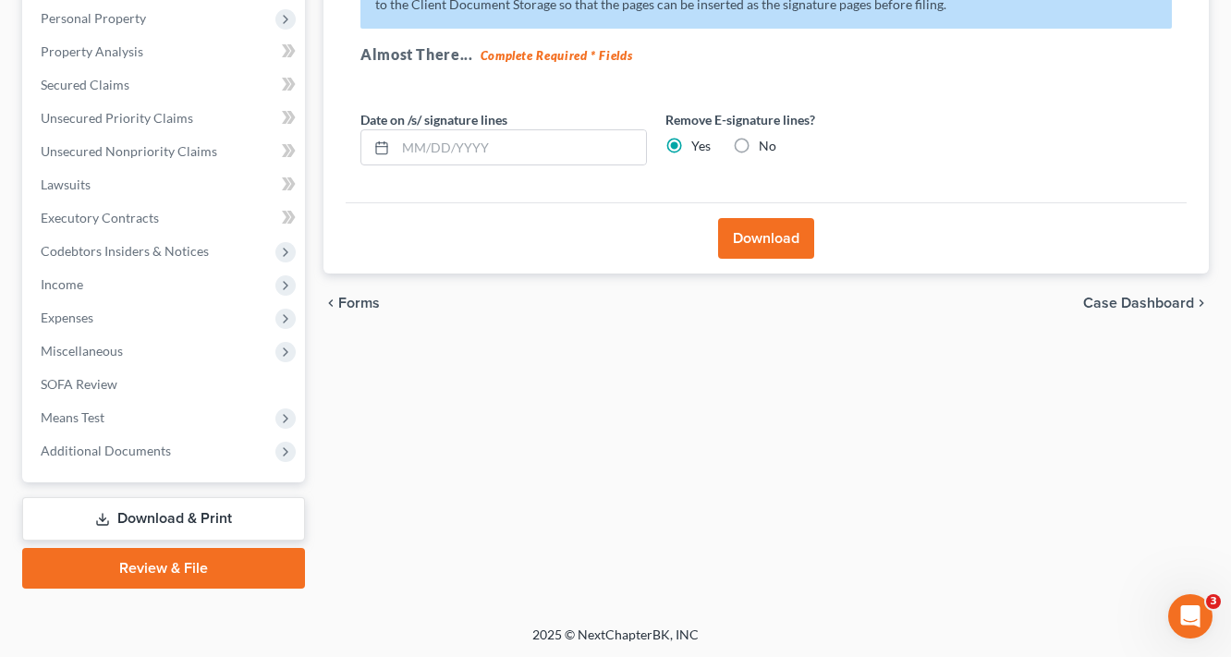
click at [173, 515] on link "Download & Print" at bounding box center [163, 518] width 283 height 43
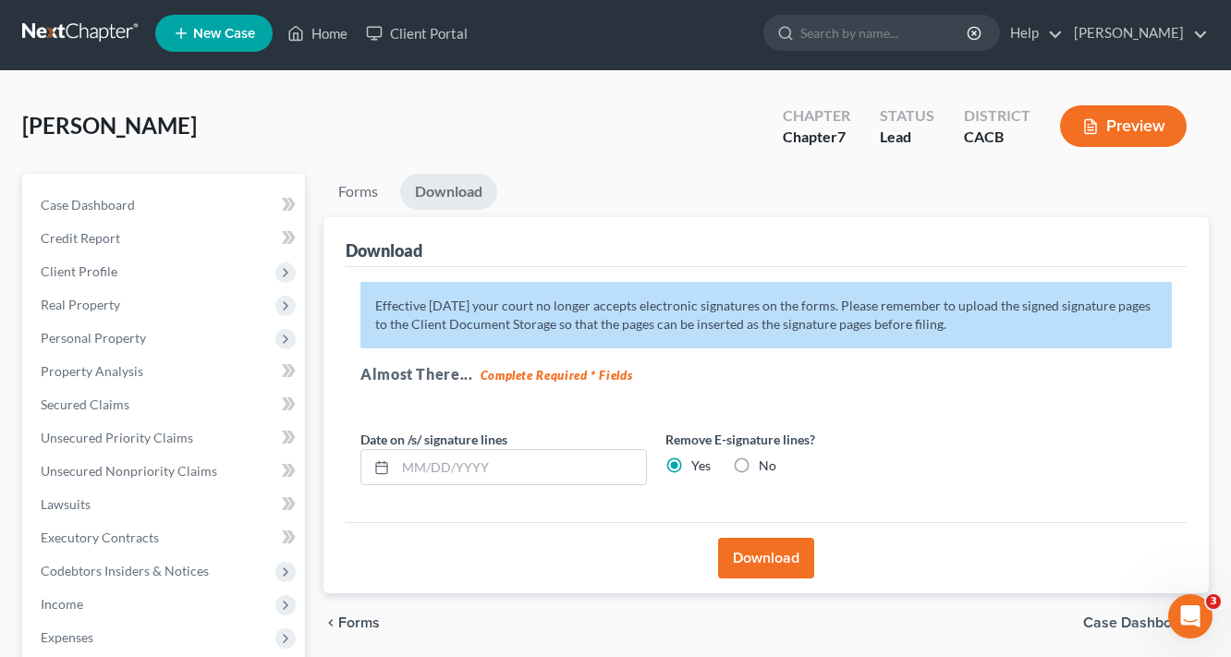
scroll to position [0, 0]
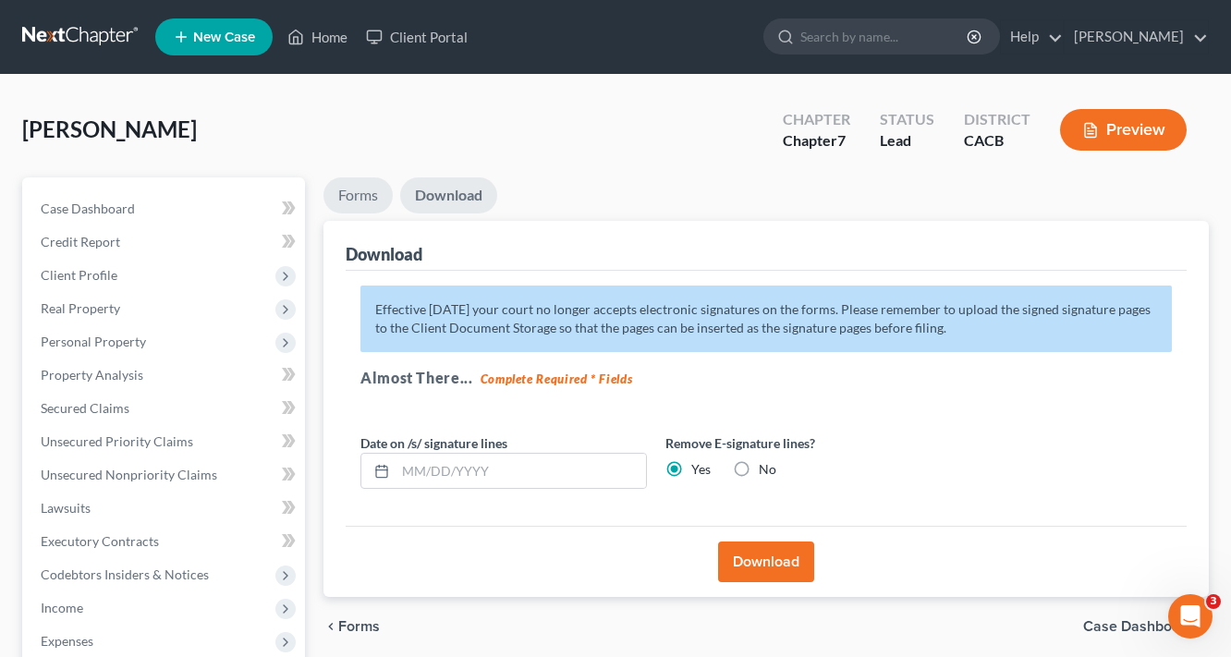
click at [362, 192] on link "Forms" at bounding box center [357, 195] width 69 height 36
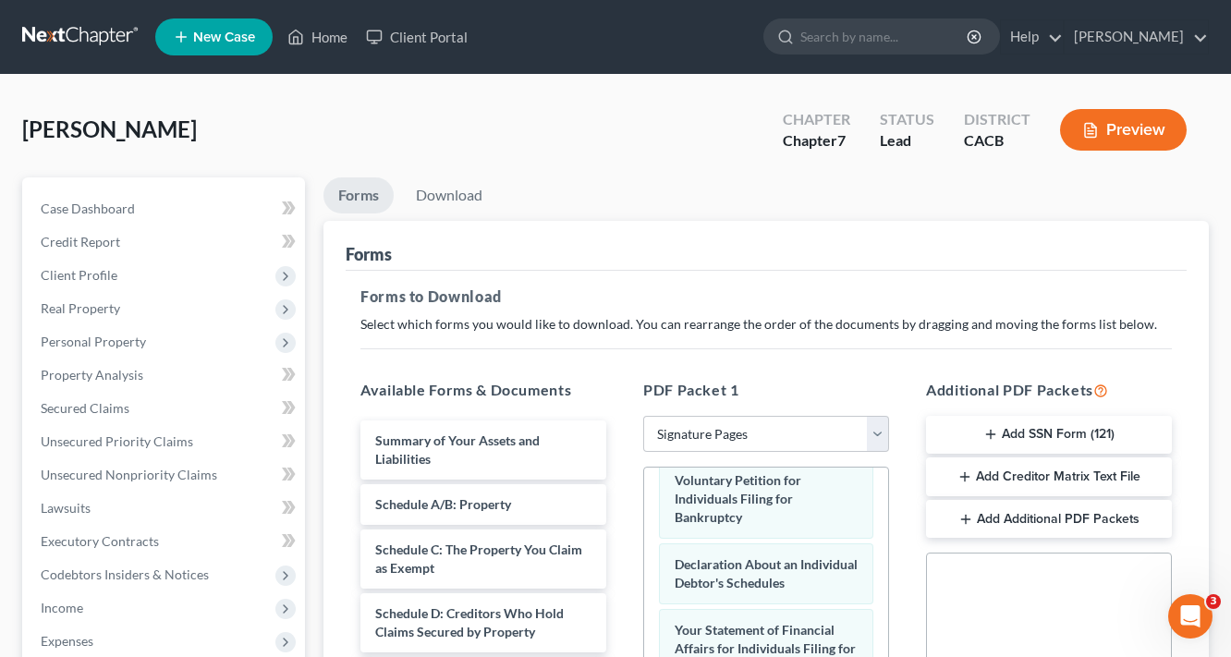
click at [692, 436] on select "Choose Default Petition PDF Packet Complete Bankruptcy Petition (all forms and …" at bounding box center [766, 434] width 246 height 37
select select
click at [643, 416] on select "Choose Default Petition PDF Packet Complete Bankruptcy Petition (all forms and …" at bounding box center [766, 434] width 246 height 37
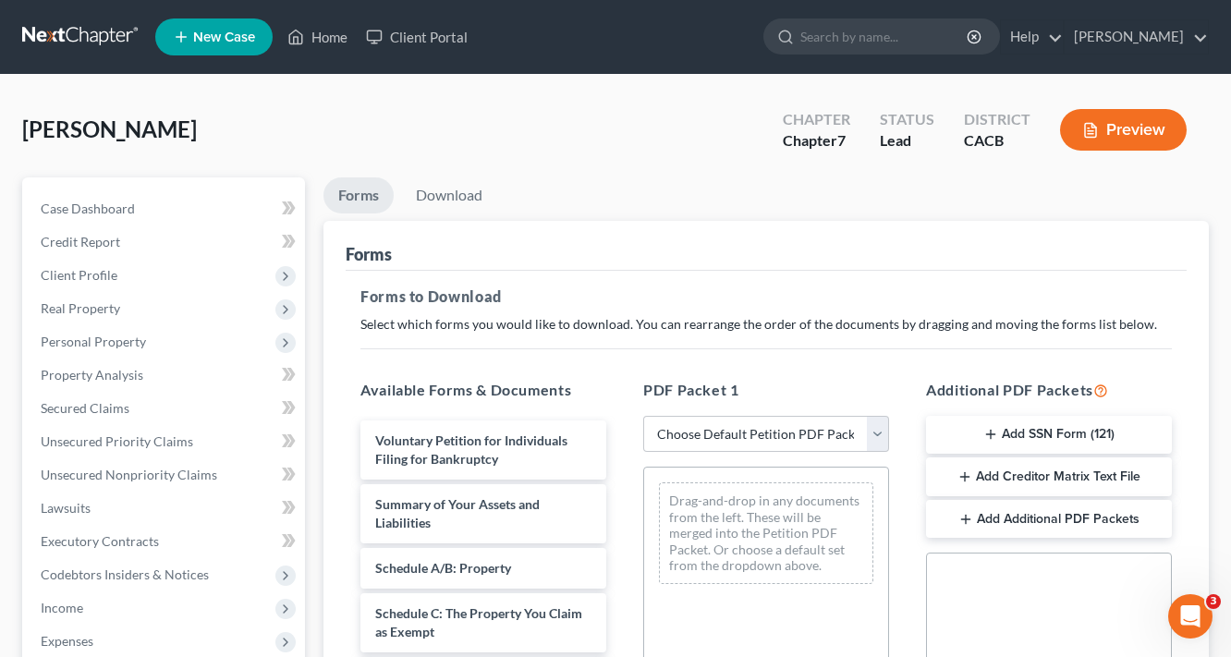
click at [1063, 432] on button "Add SSN Form (121)" at bounding box center [1049, 435] width 246 height 39
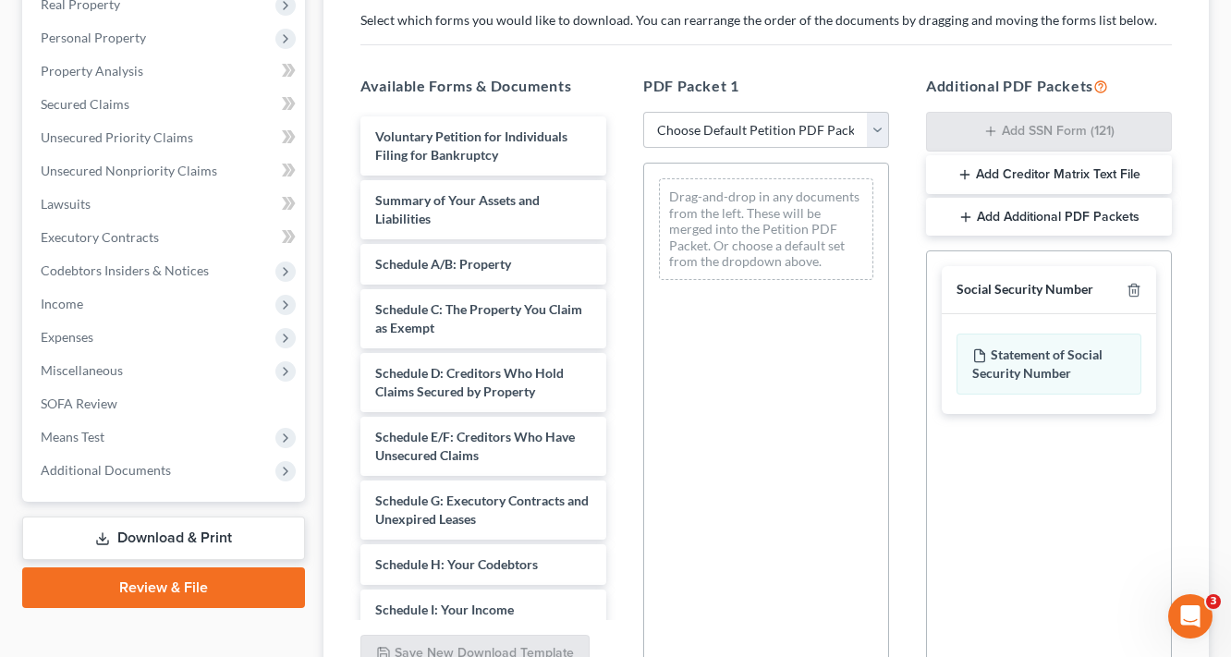
scroll to position [444, 0]
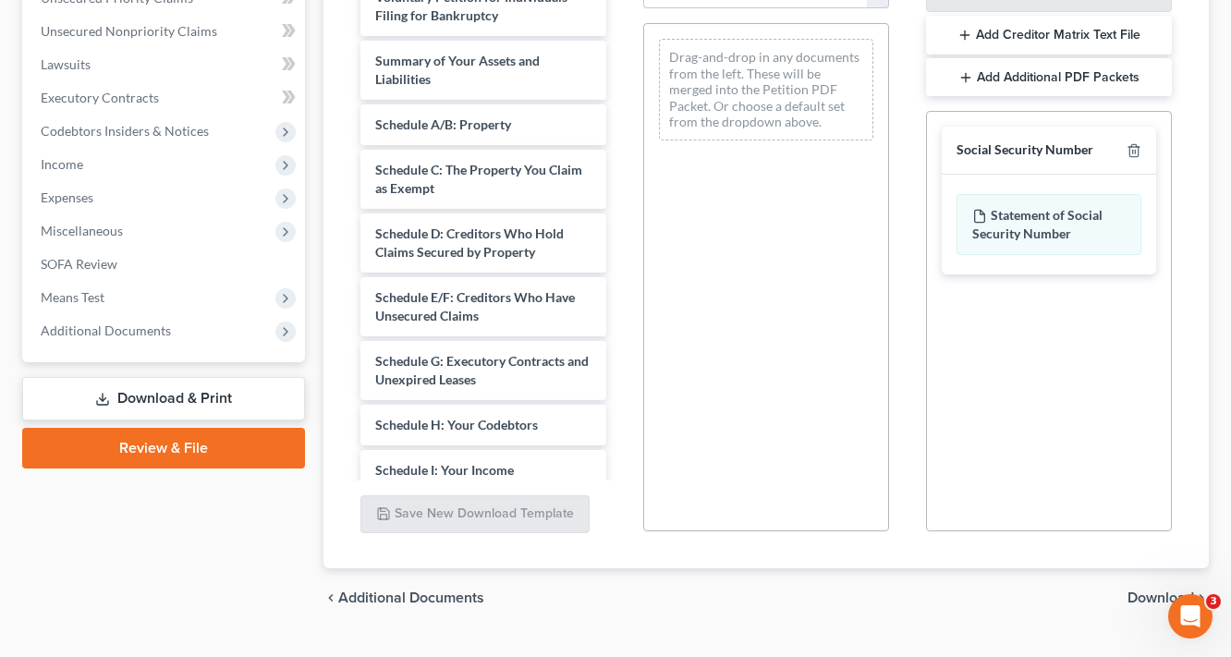
click at [1124, 584] on div "chevron_left Additional Documents Download chevron_right" at bounding box center [765, 597] width 885 height 59
click at [1134, 594] on span "Download" at bounding box center [1160, 597] width 67 height 15
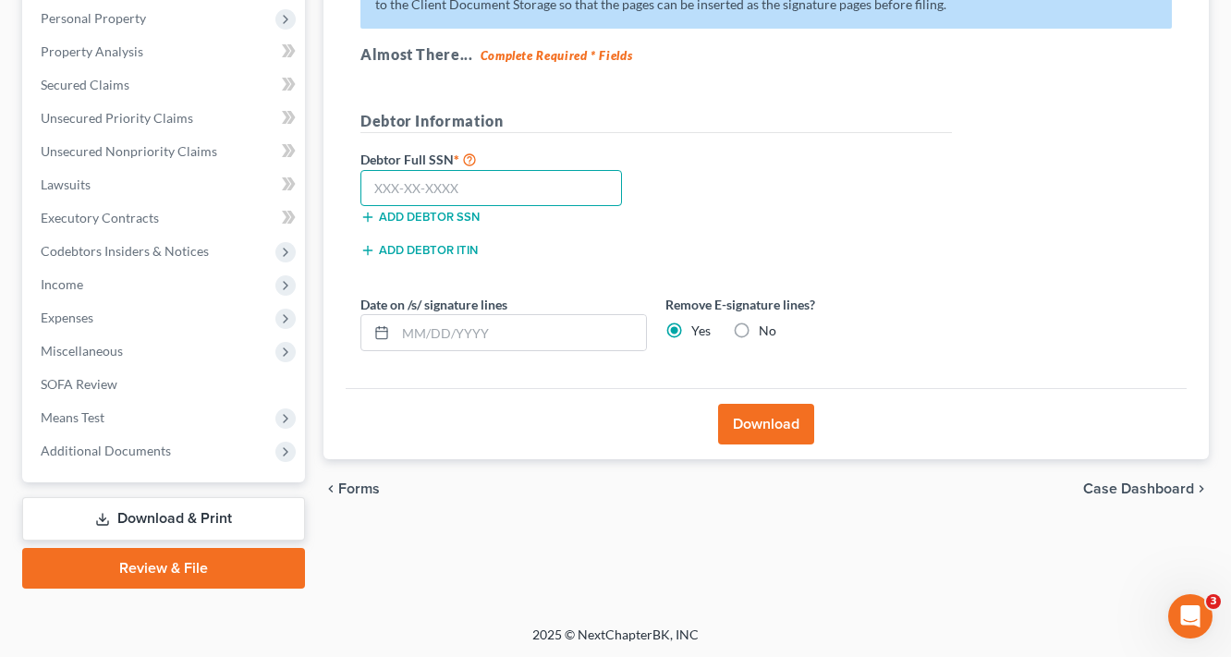
click at [516, 184] on input "text" at bounding box center [490, 188] width 261 height 37
paste input "618-42-7355"
type input "618-42-7355"
click at [774, 414] on button "Download" at bounding box center [766, 424] width 96 height 41
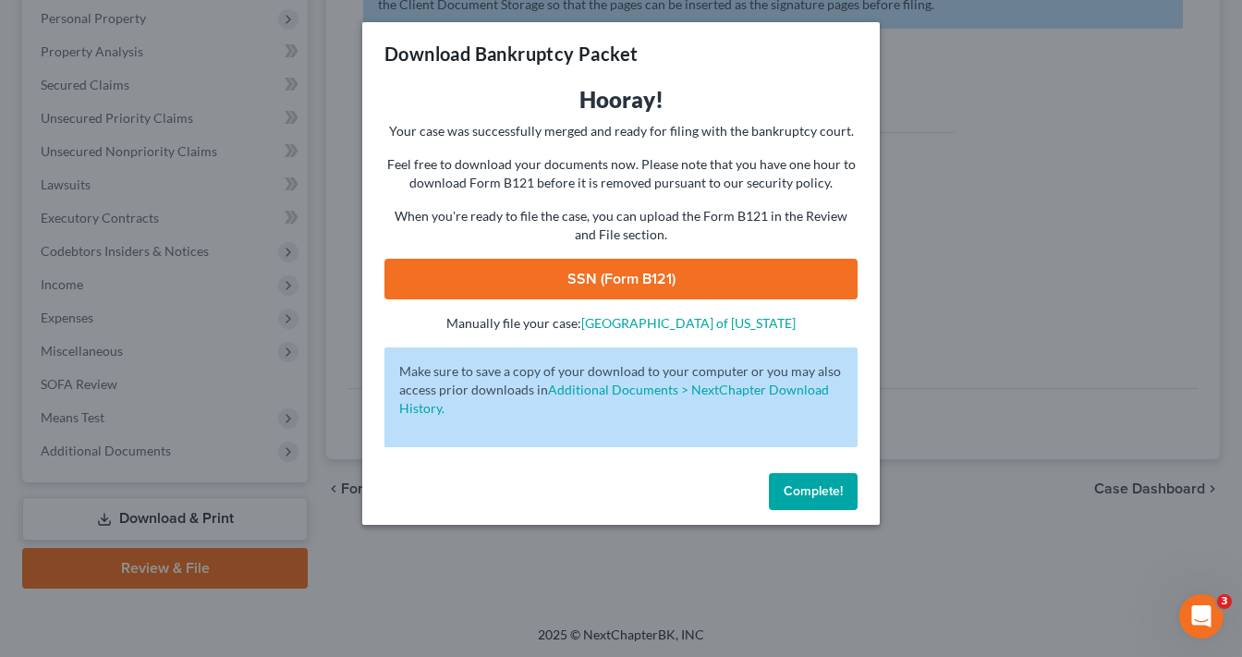
click at [643, 261] on link "SSN (Form B121)" at bounding box center [620, 279] width 473 height 41
